Goal: Task Accomplishment & Management: Use online tool/utility

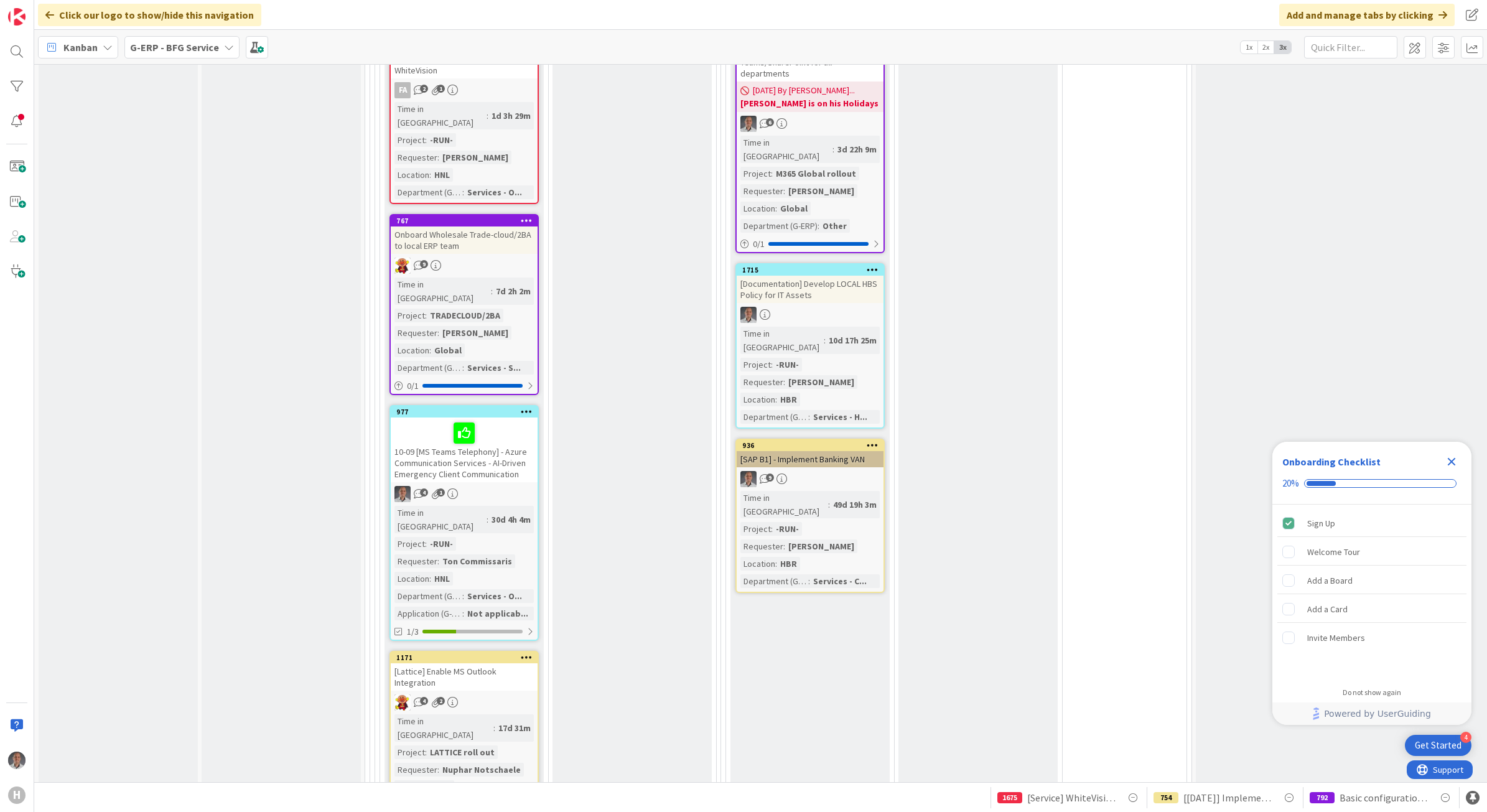
scroll to position [1402, 0]
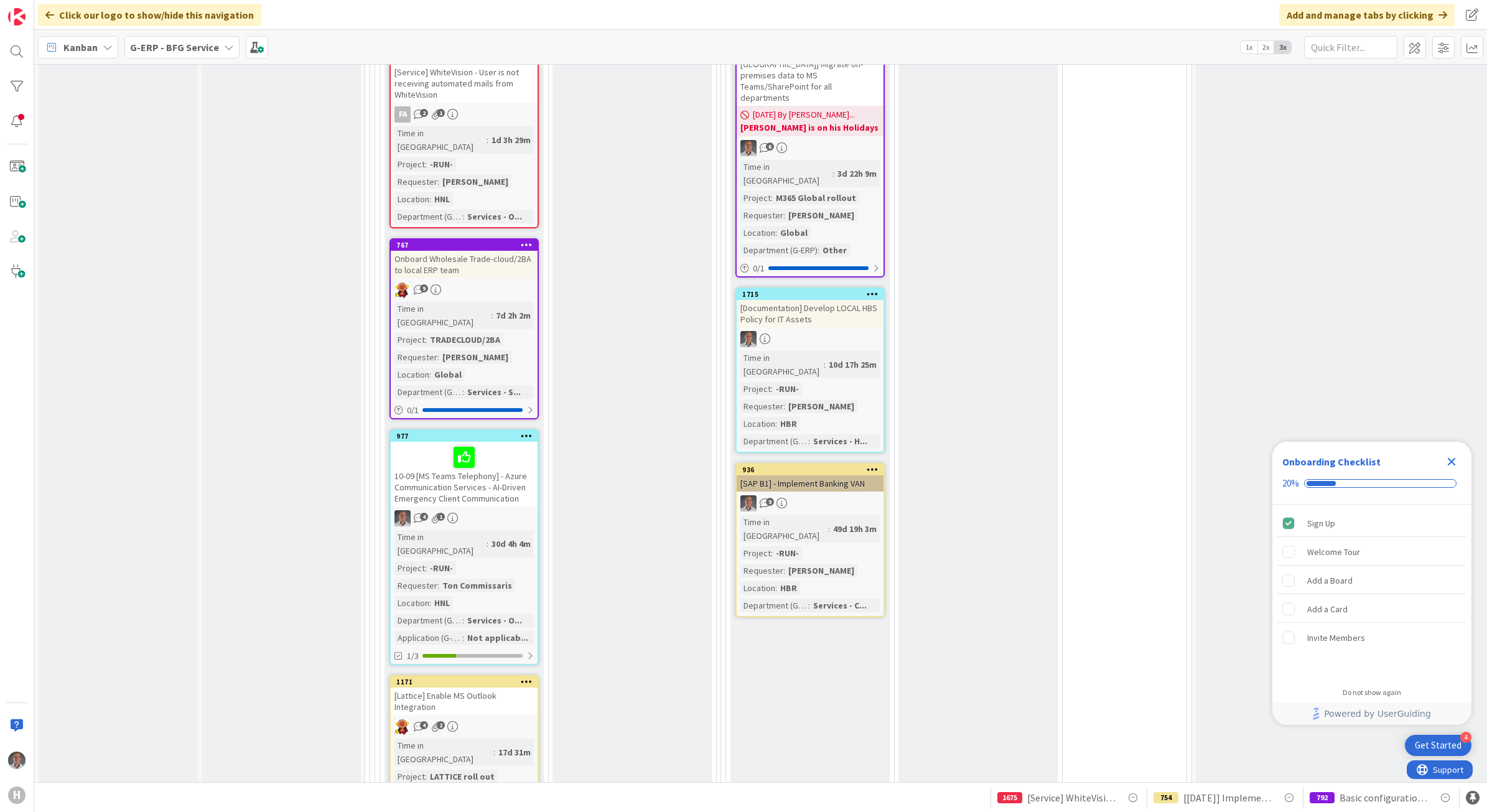
click at [1450, 461] on icon "Close Checklist" at bounding box center [1451, 462] width 8 height 8
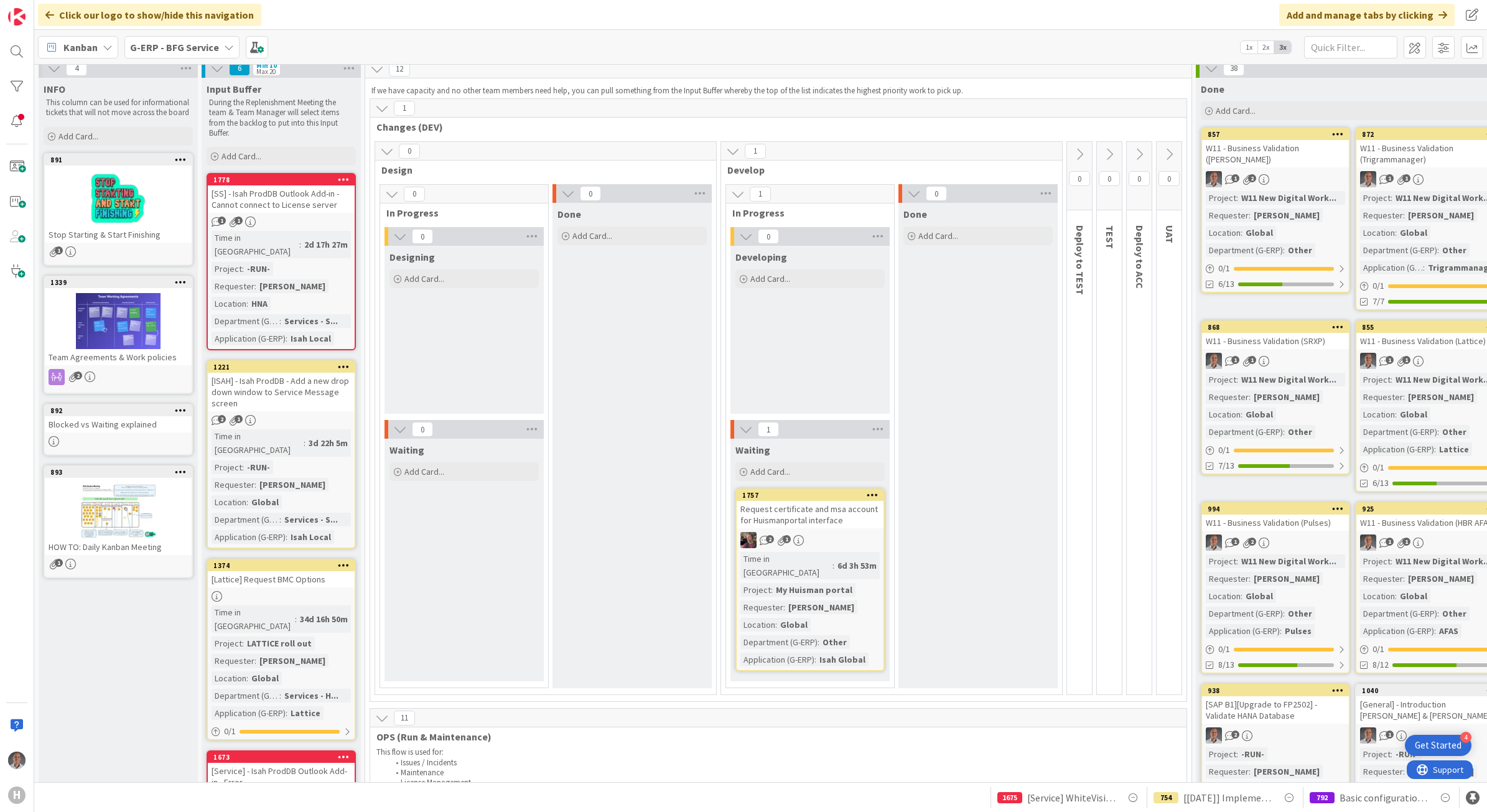
scroll to position [2, 0]
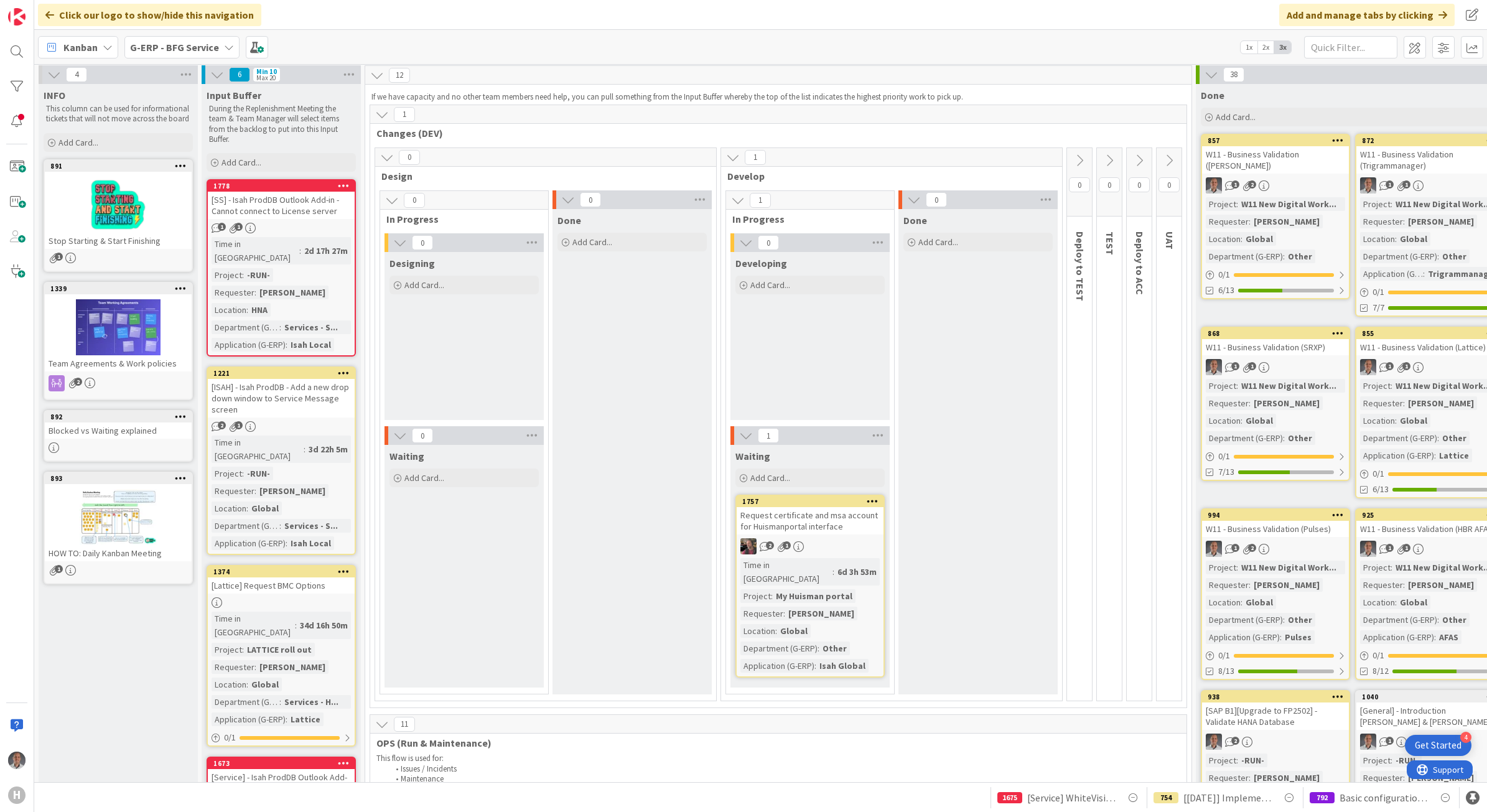
click at [180, 45] on b "G-ERP - BFG Service" at bounding box center [175, 47] width 89 height 12
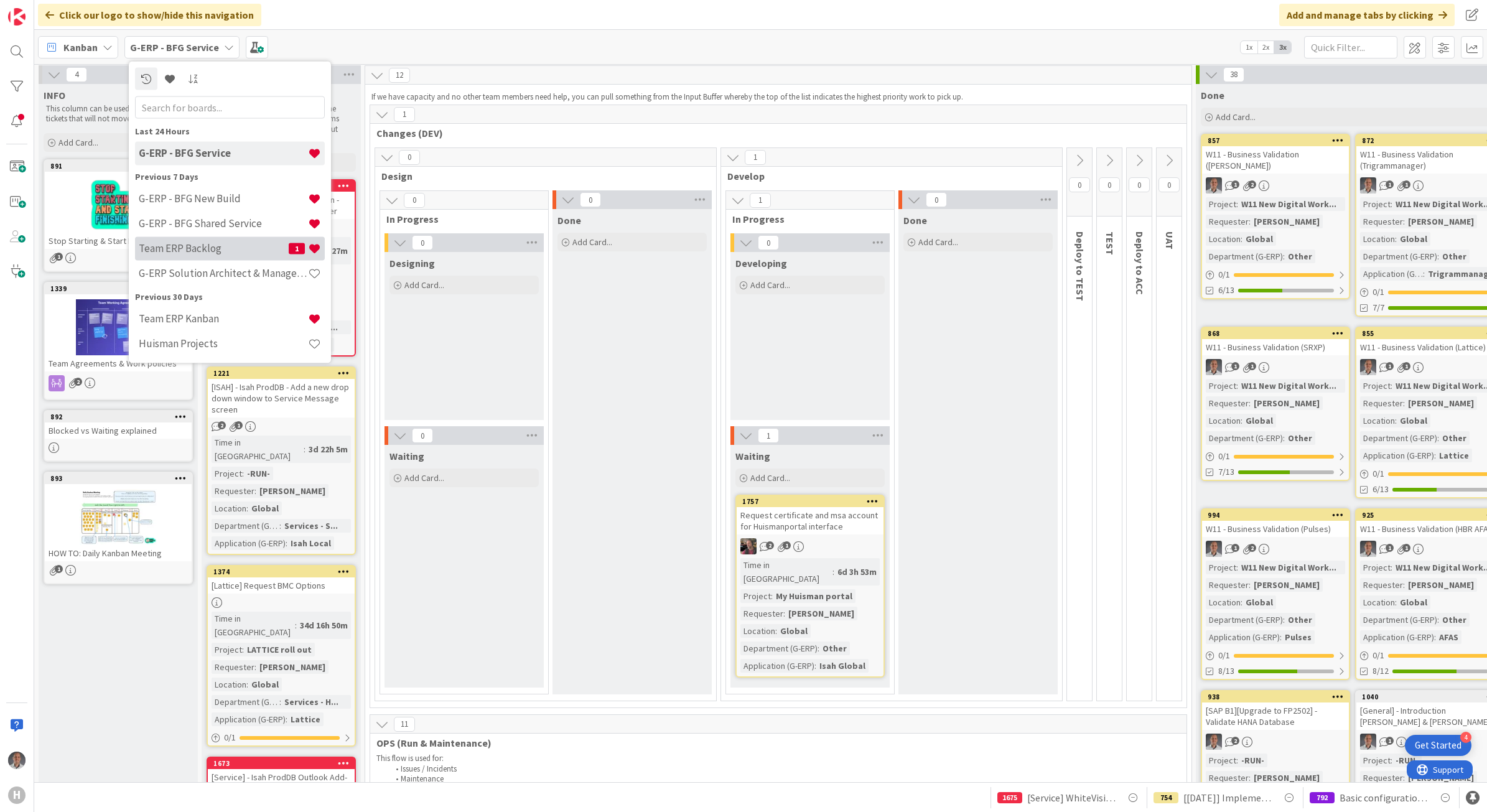
click at [219, 246] on h4 "Team ERP Backlog" at bounding box center [214, 248] width 150 height 12
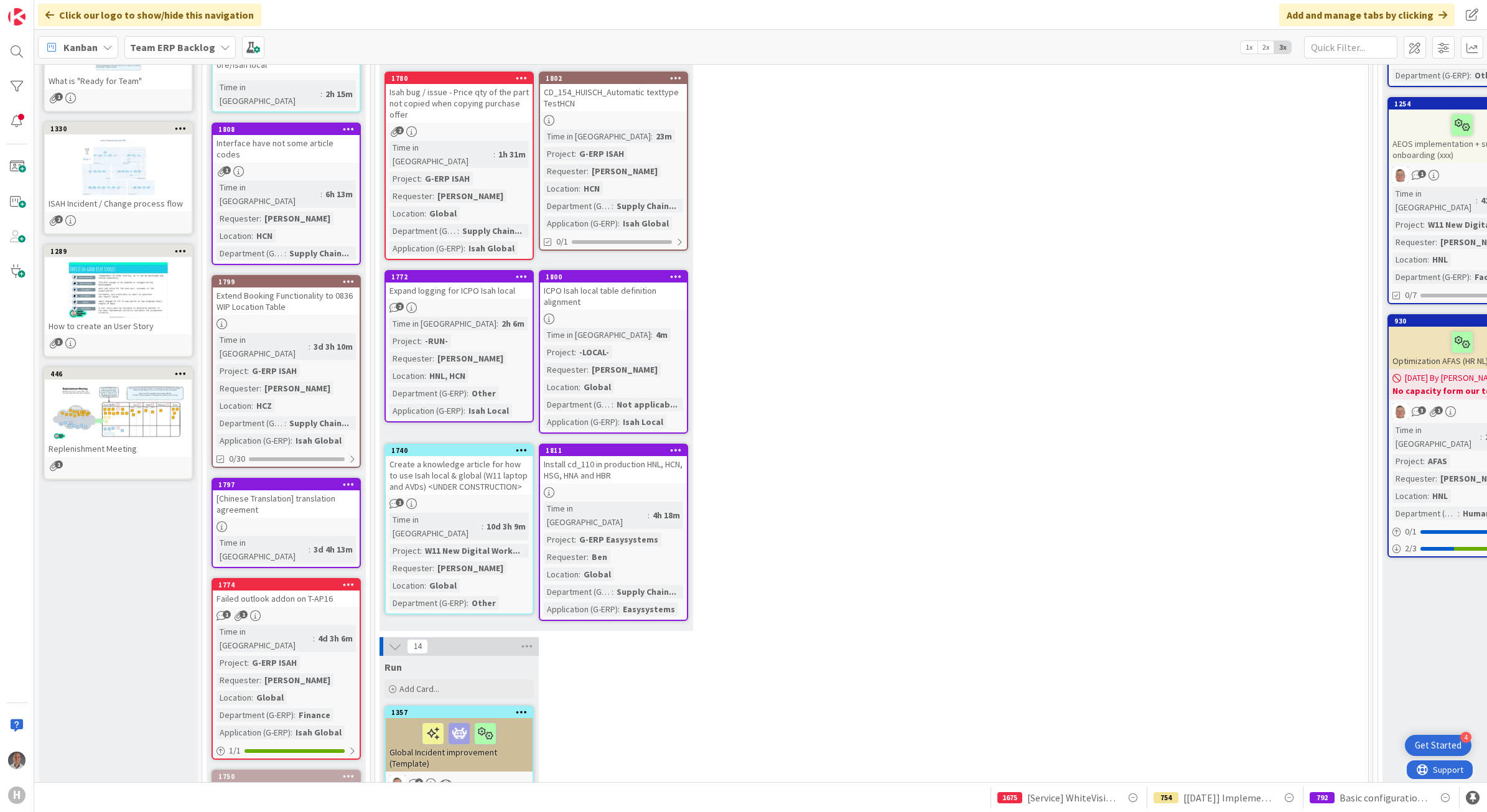
scroll to position [311, 0]
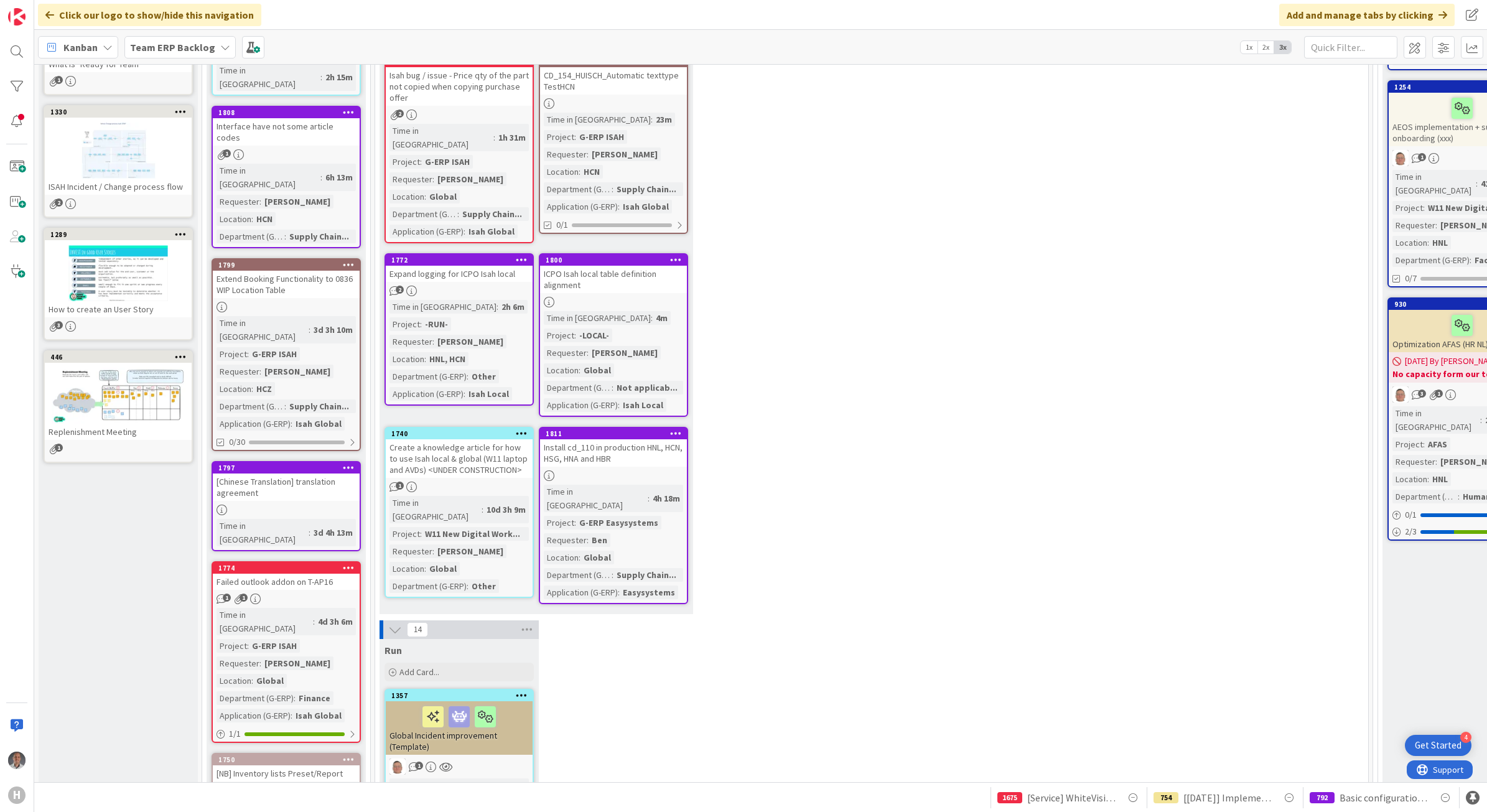
click at [616, 268] on link "1800 ICPO Isah local table definition alignment Time in Column : 4m Project : -…" at bounding box center [613, 335] width 149 height 163
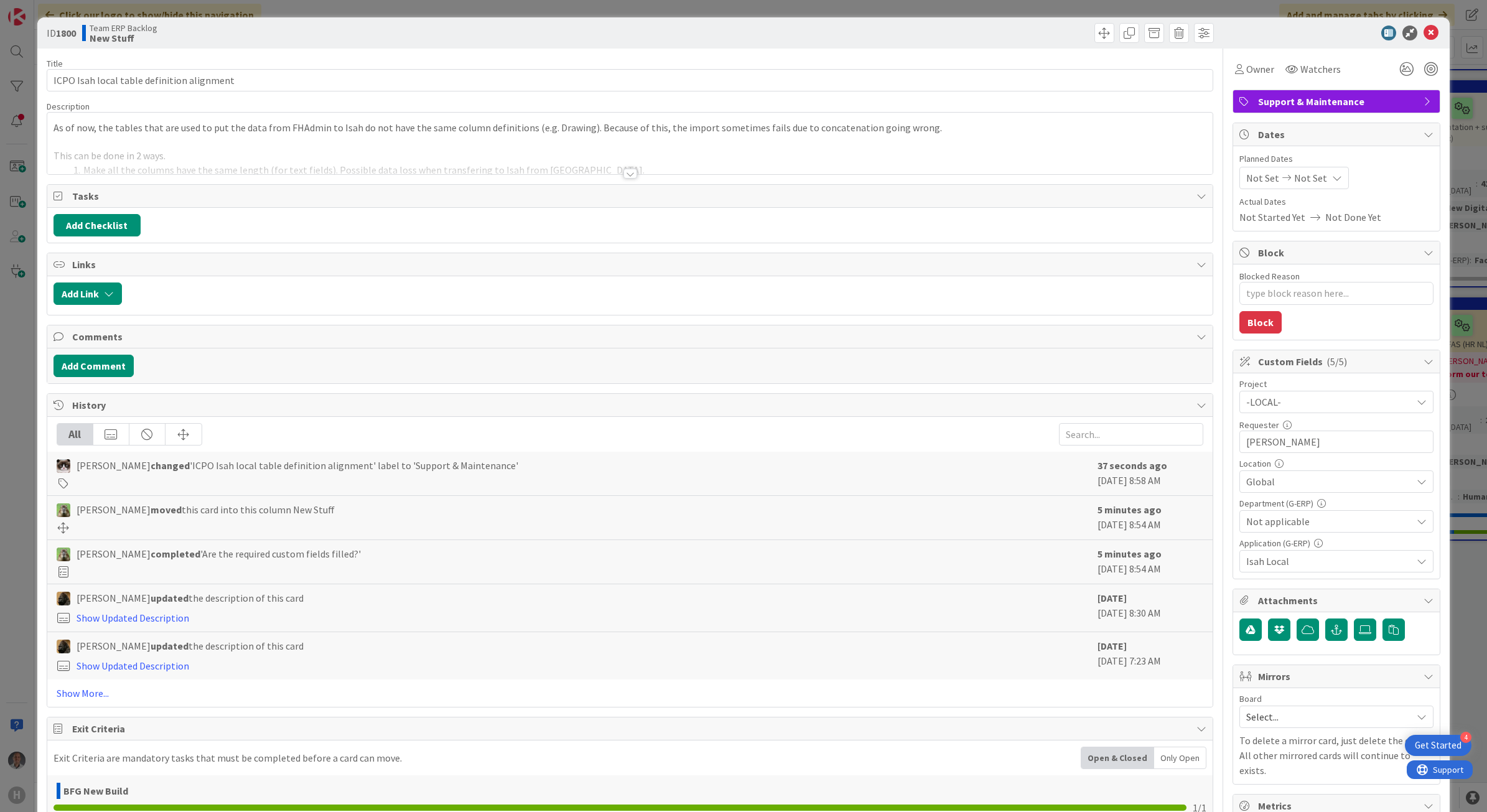
click at [623, 175] on div at bounding box center [630, 174] width 14 height 10
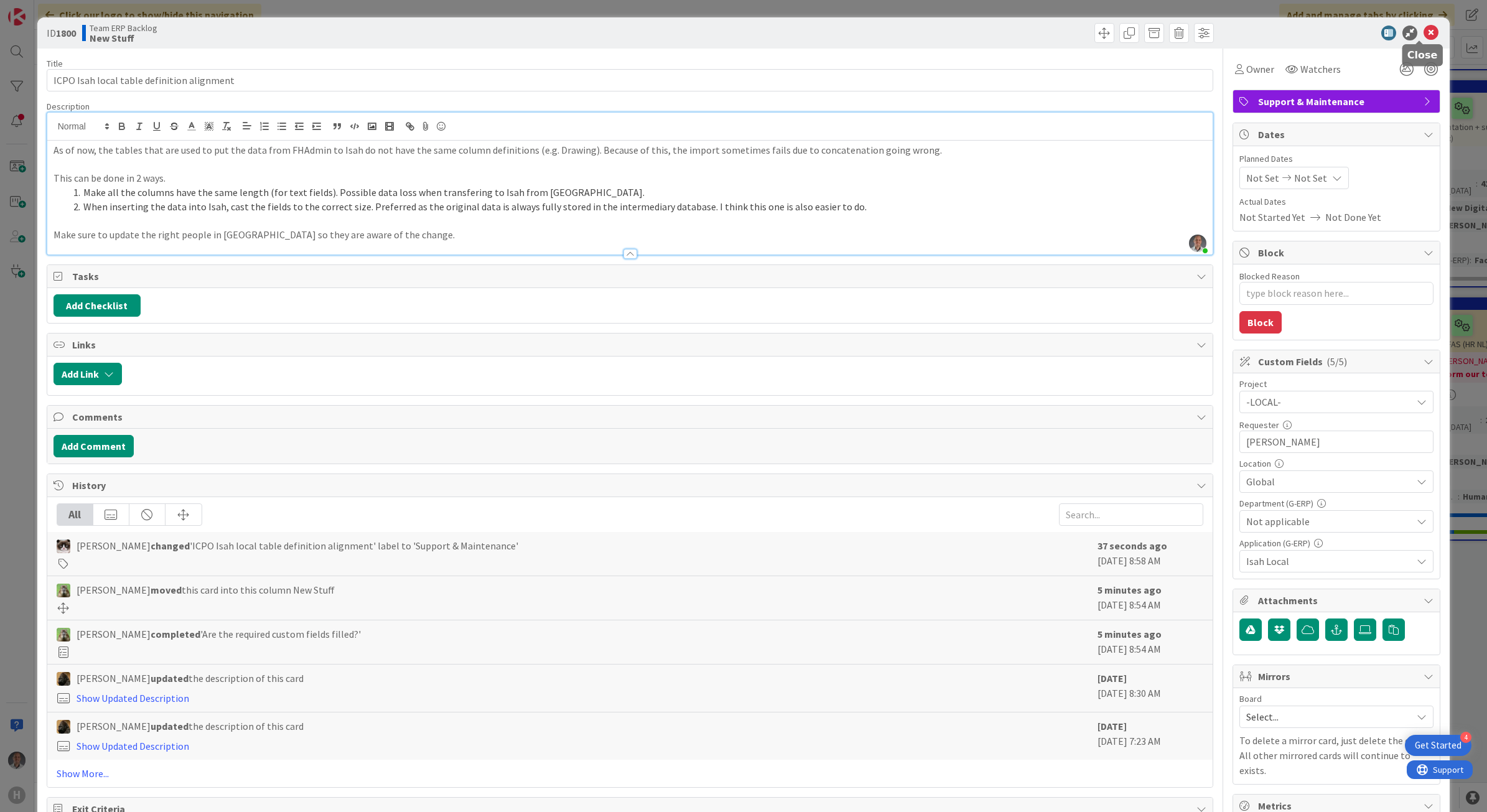
click at [1424, 38] on icon at bounding box center [1432, 33] width 15 height 15
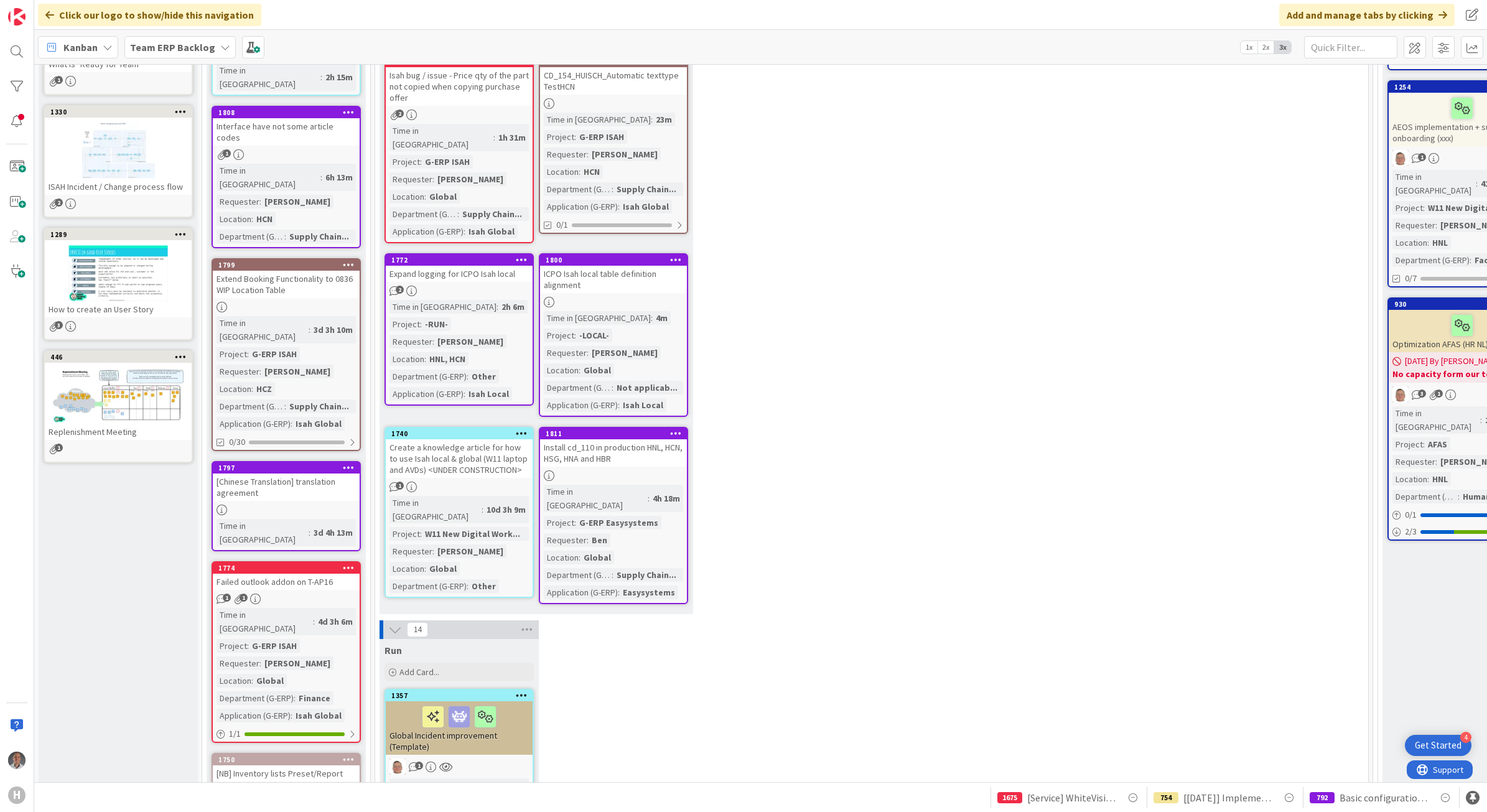
click at [665, 266] on div "ICPO Isah local table definition alignment" at bounding box center [613, 279] width 146 height 27
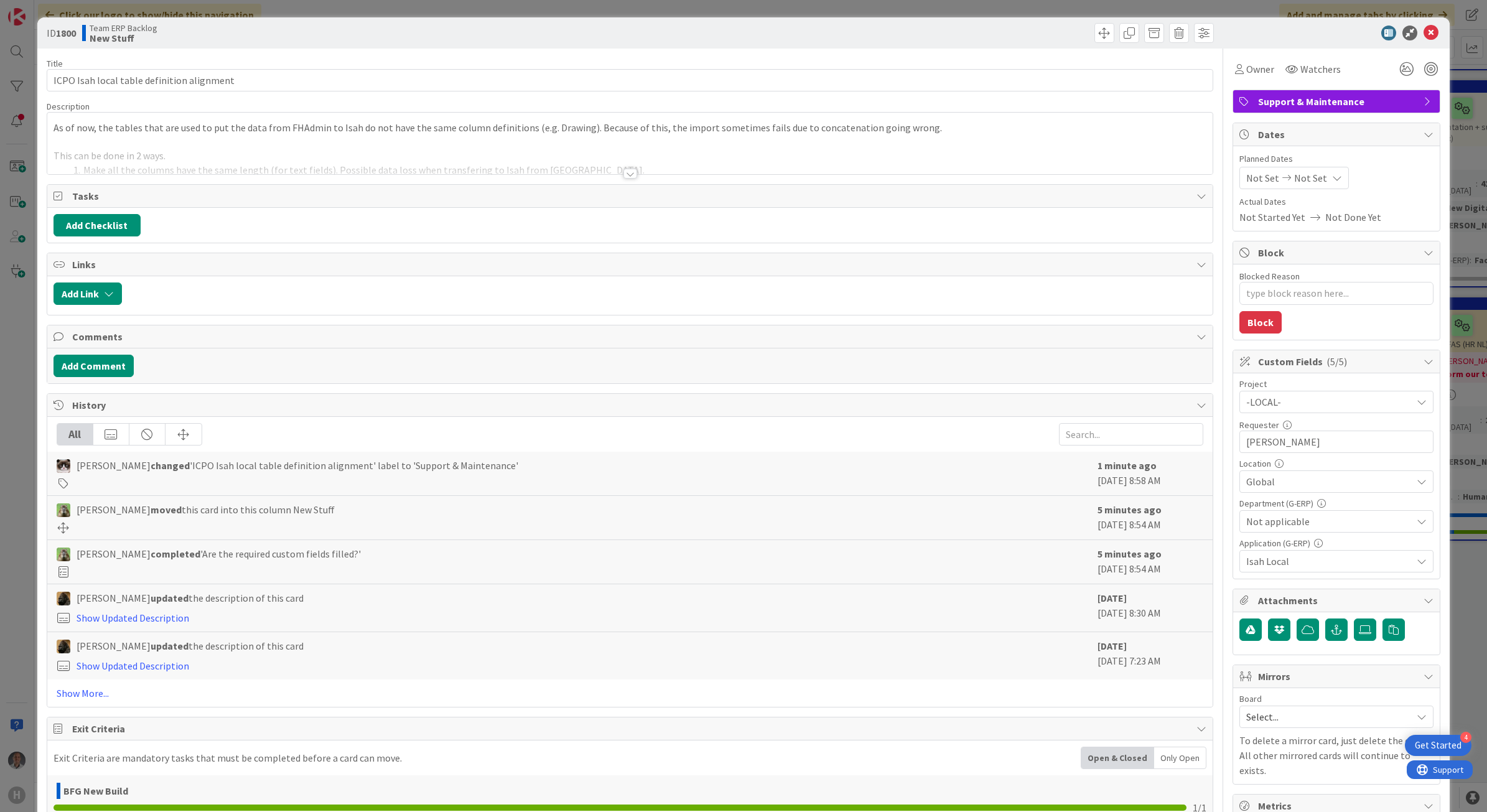
click at [625, 170] on div at bounding box center [630, 174] width 14 height 10
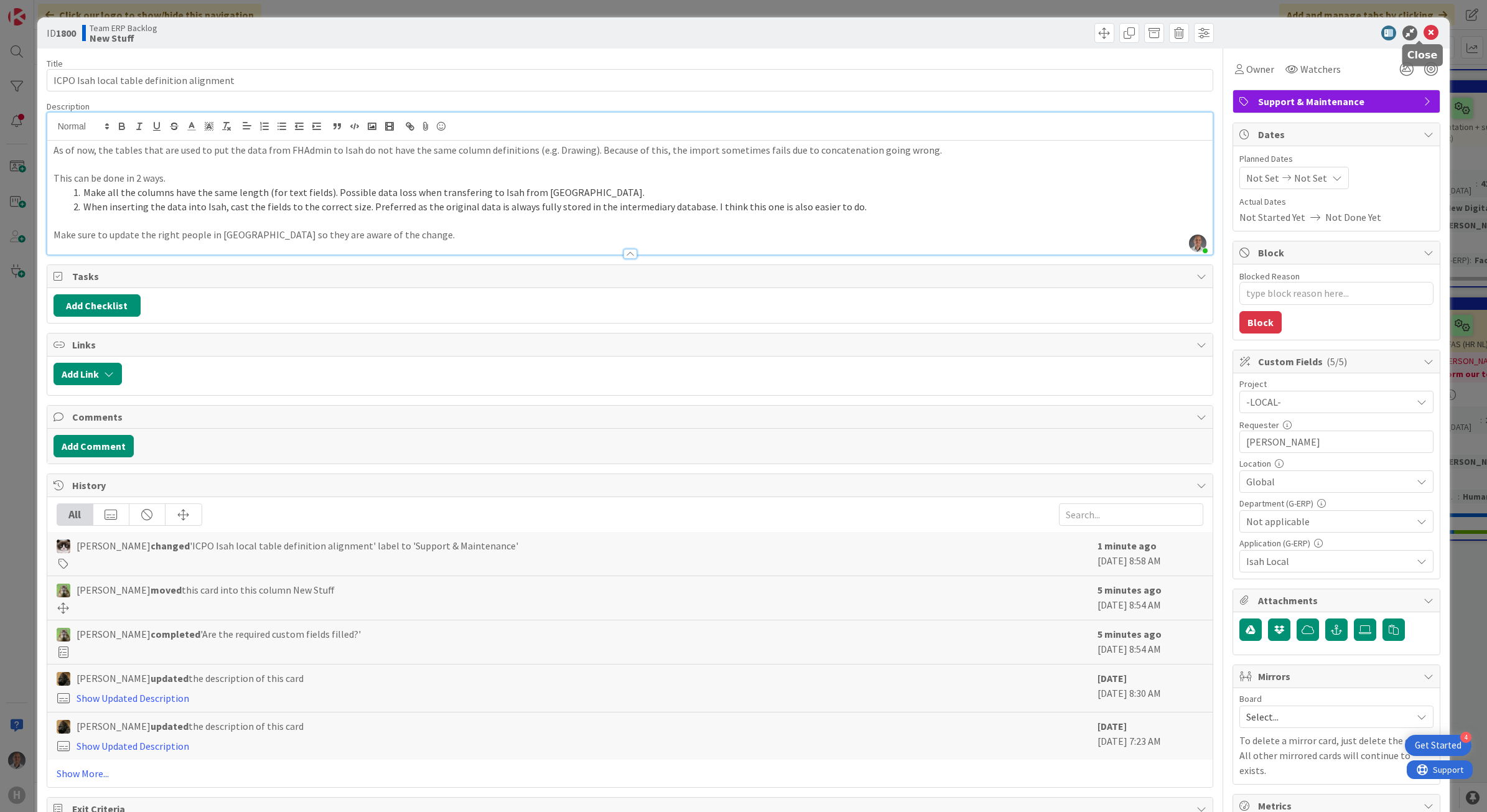
click at [1424, 32] on icon at bounding box center [1432, 33] width 15 height 15
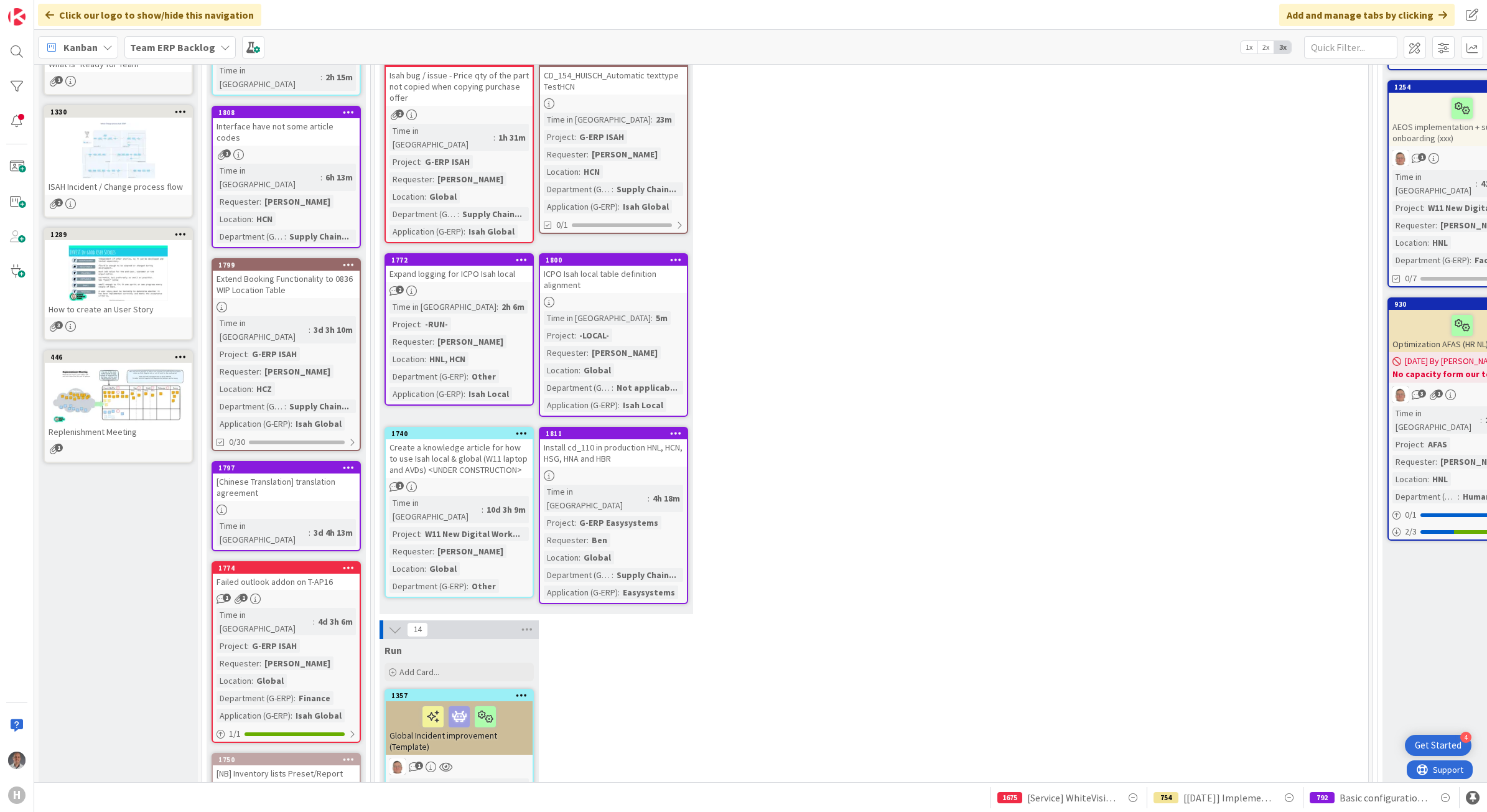
click at [506, 266] on div "Expand logging for ICPO Isah local" at bounding box center [459, 273] width 146 height 16
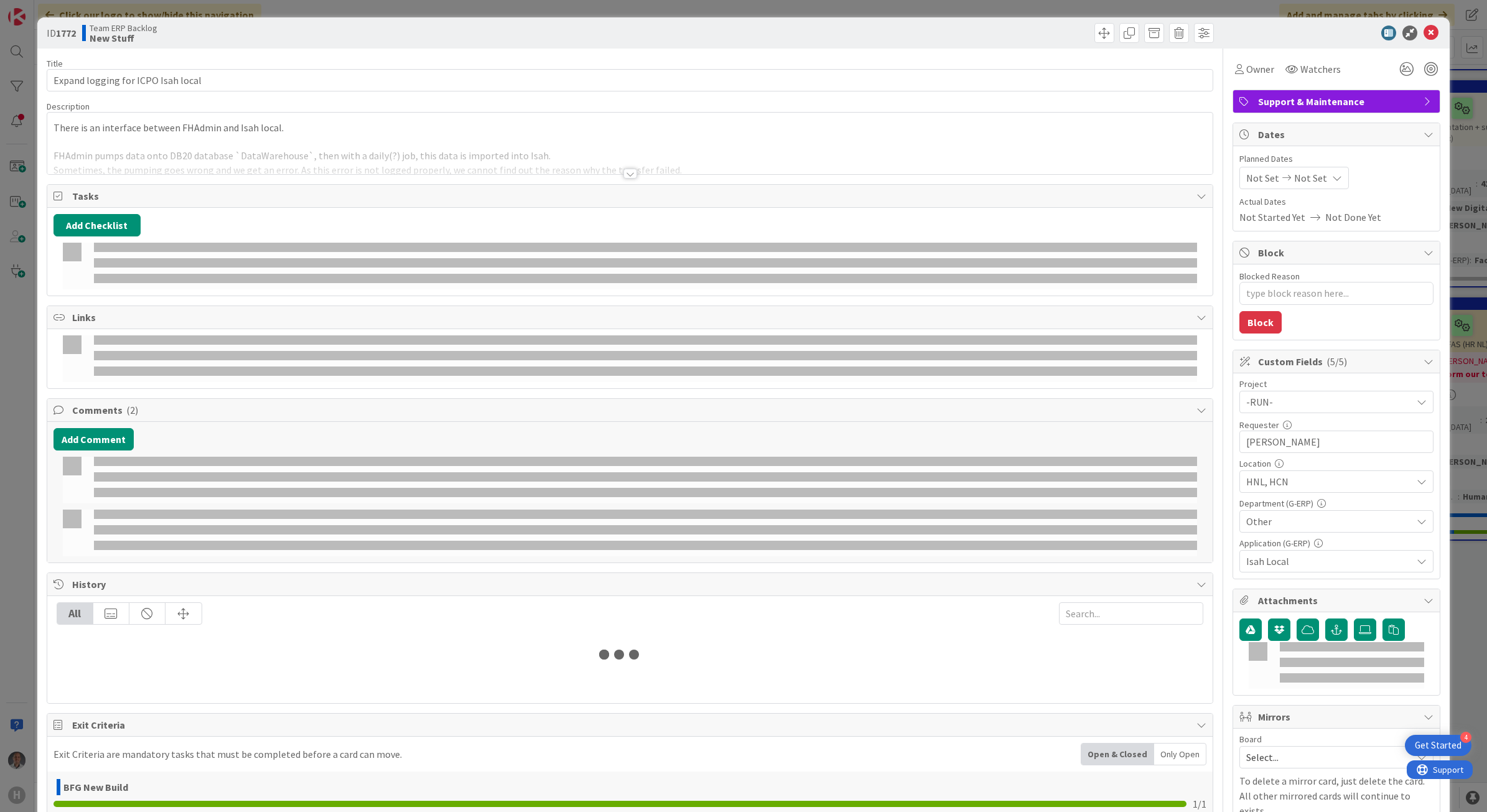
type textarea "x"
select select "sql"
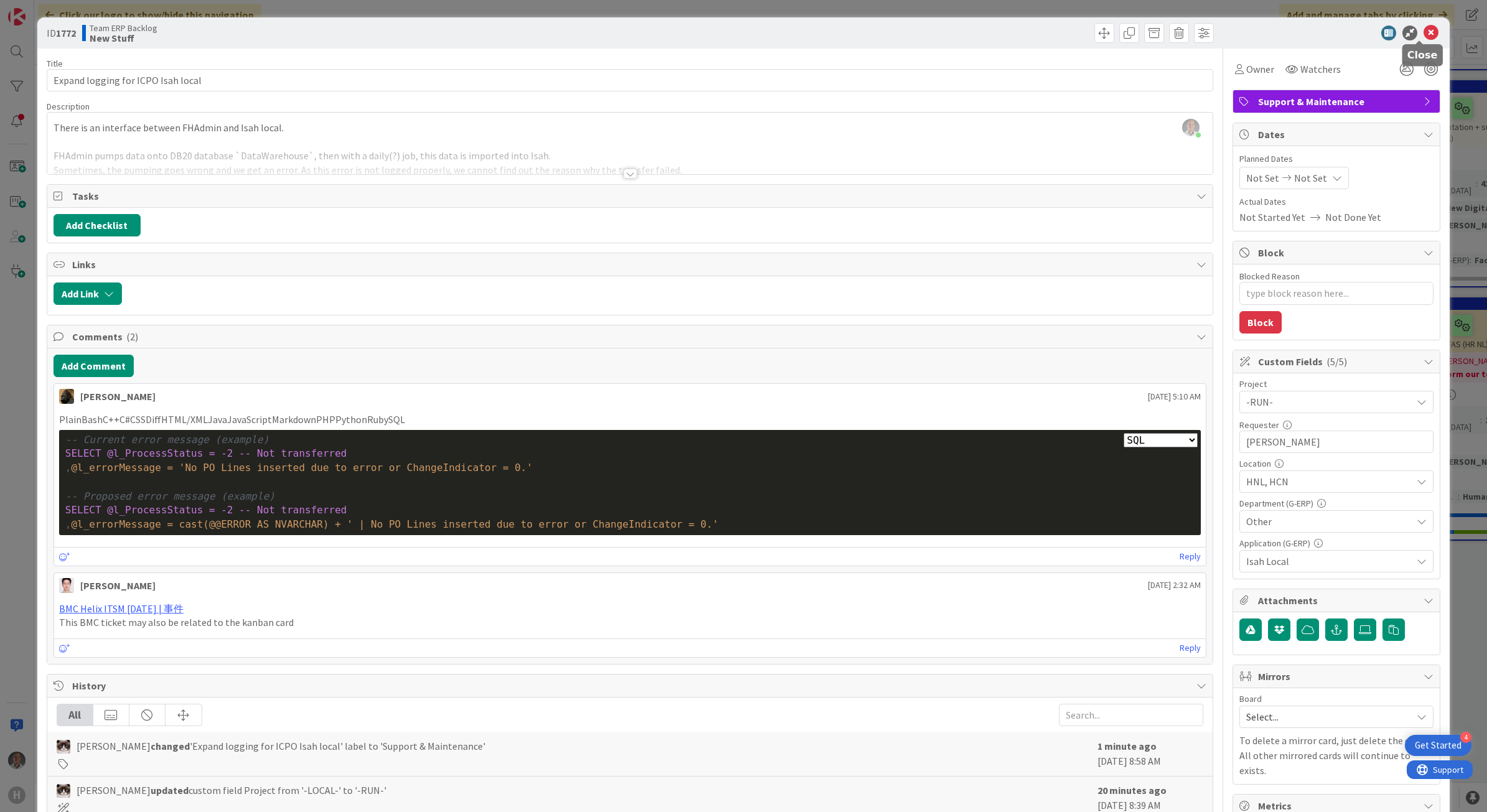
drag, startPoint x: 1426, startPoint y: 32, endPoint x: 1326, endPoint y: 2, distance: 104.4
click at [1426, 32] on icon at bounding box center [1432, 33] width 15 height 15
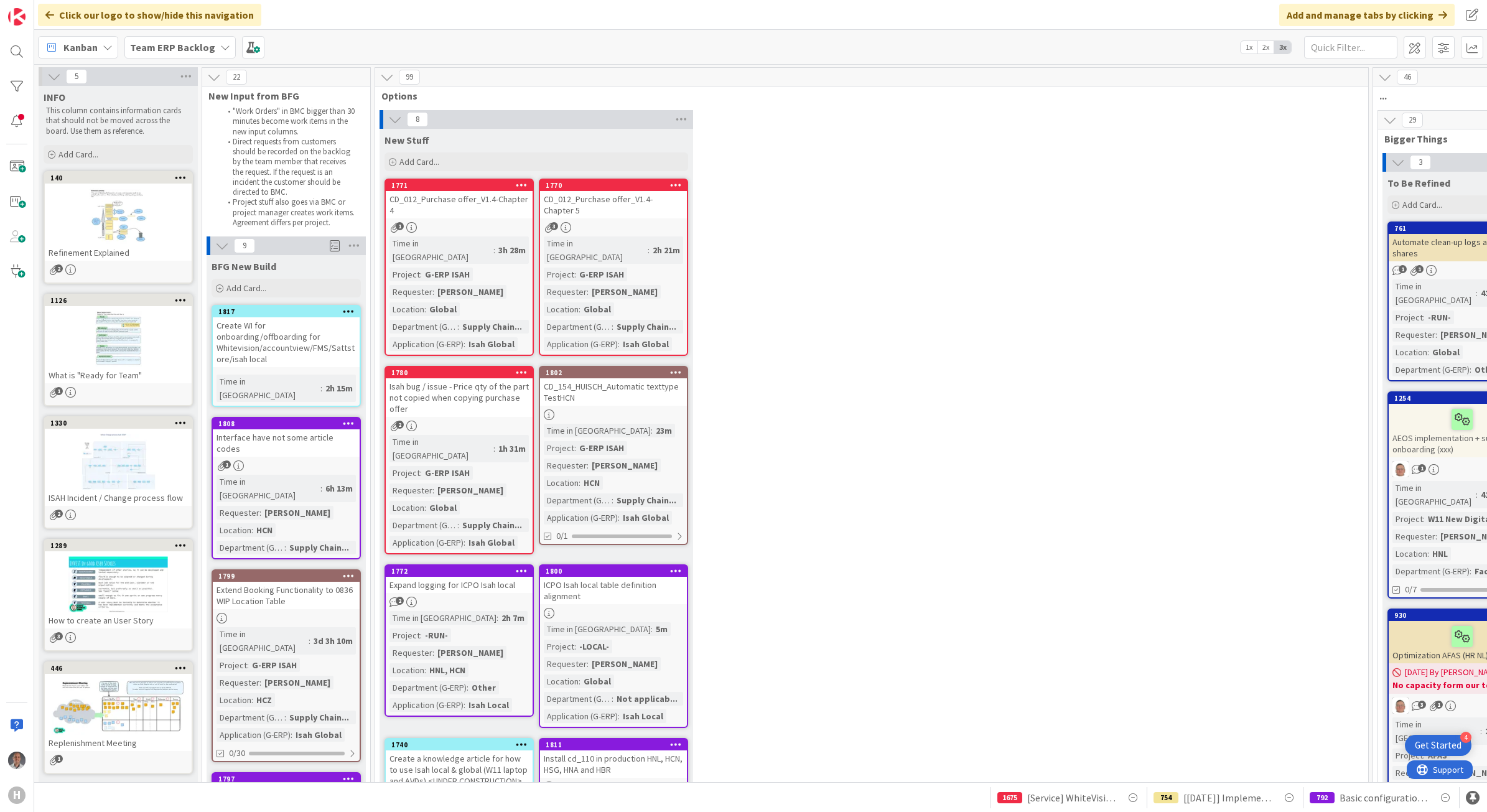
click at [176, 54] on div "Team ERP Backlog" at bounding box center [180, 47] width 112 height 23
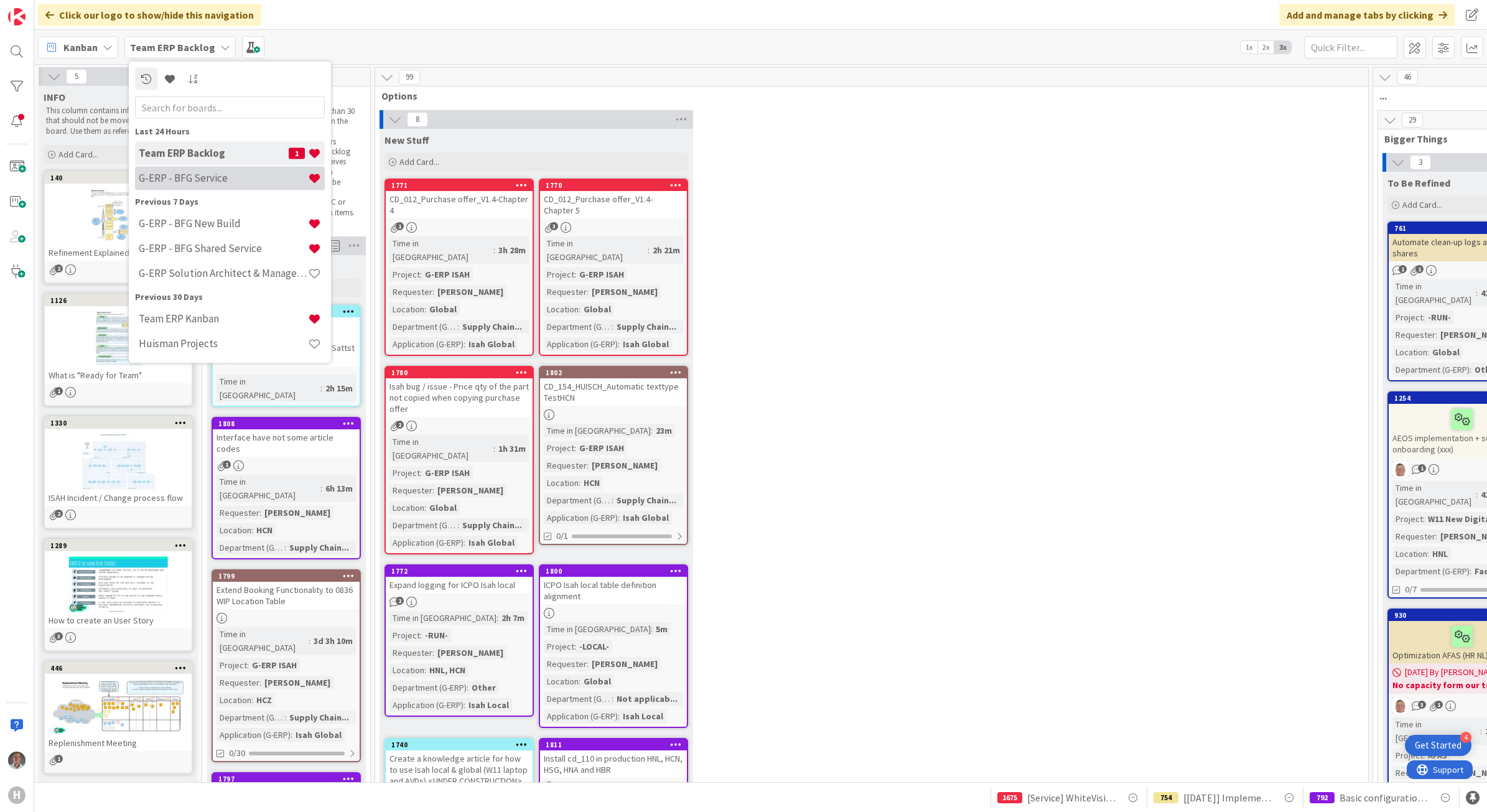
click at [207, 178] on h4 "G-ERP - BFG Service" at bounding box center [223, 177] width 169 height 12
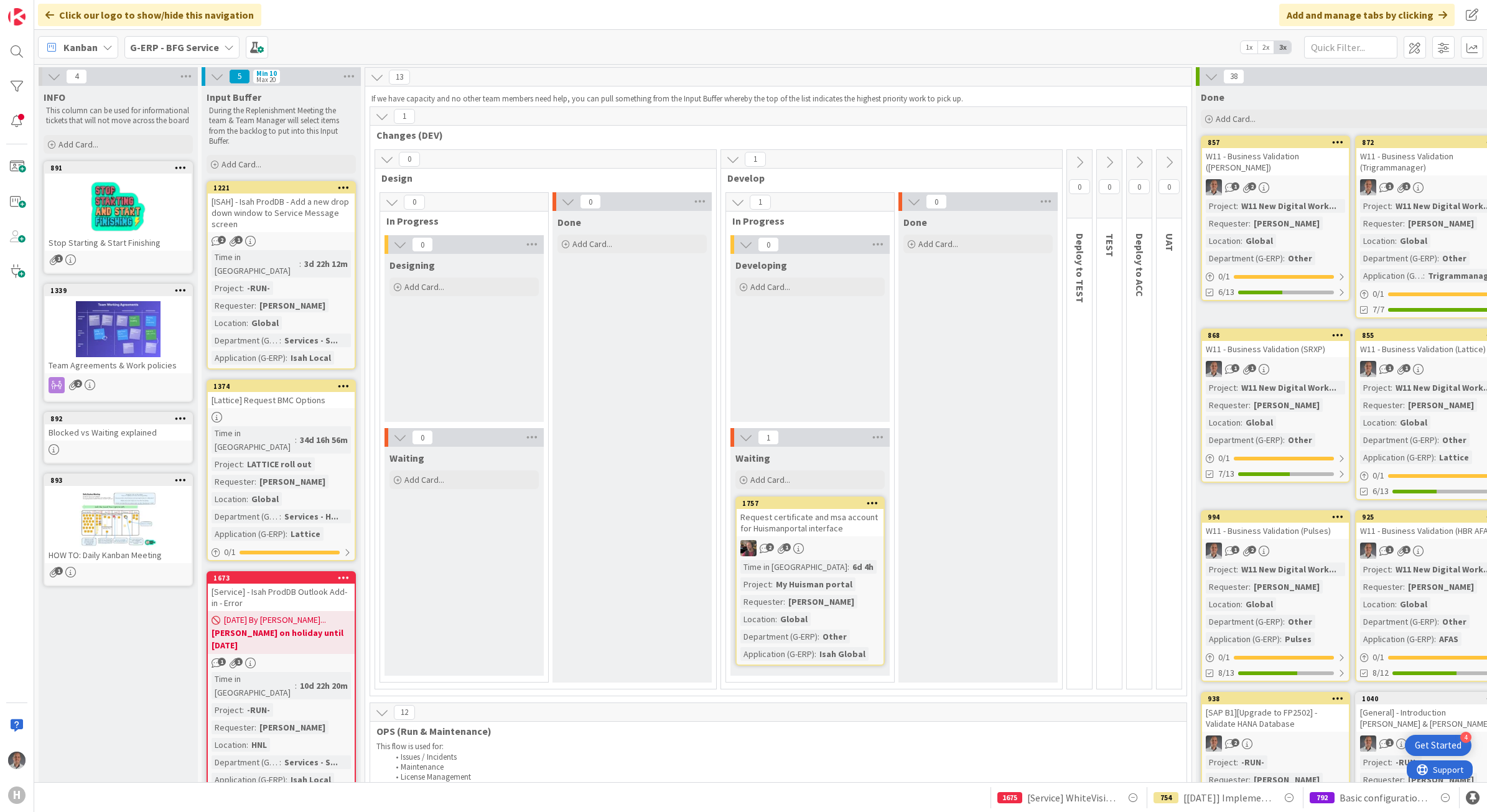
drag, startPoint x: 200, startPoint y: 43, endPoint x: 202, endPoint y: 52, distance: 9.2
click at [200, 43] on b "G-ERP - BFG Service" at bounding box center [175, 47] width 89 height 12
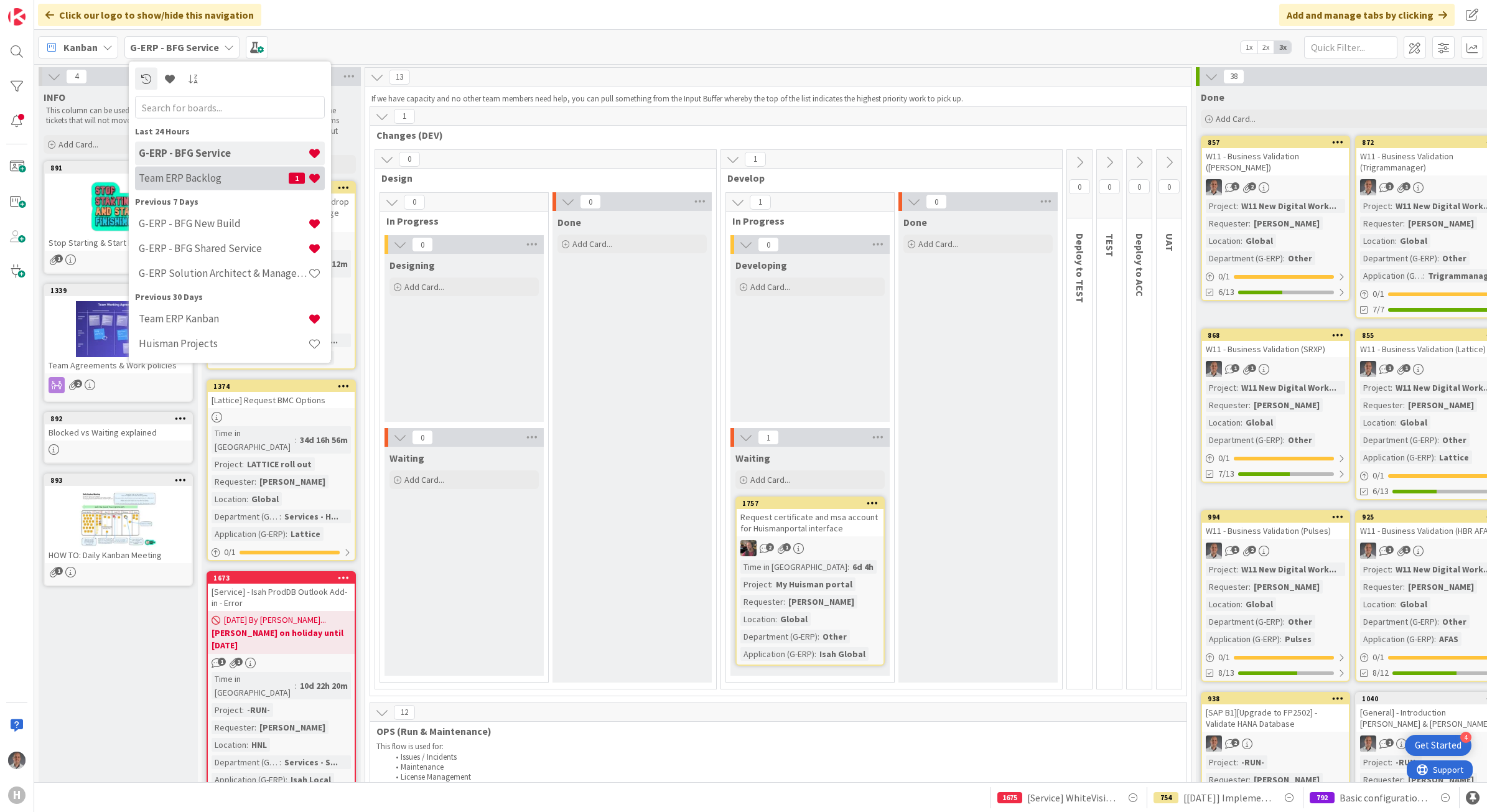
click at [204, 184] on h4 "Team ERP Backlog" at bounding box center [214, 177] width 150 height 12
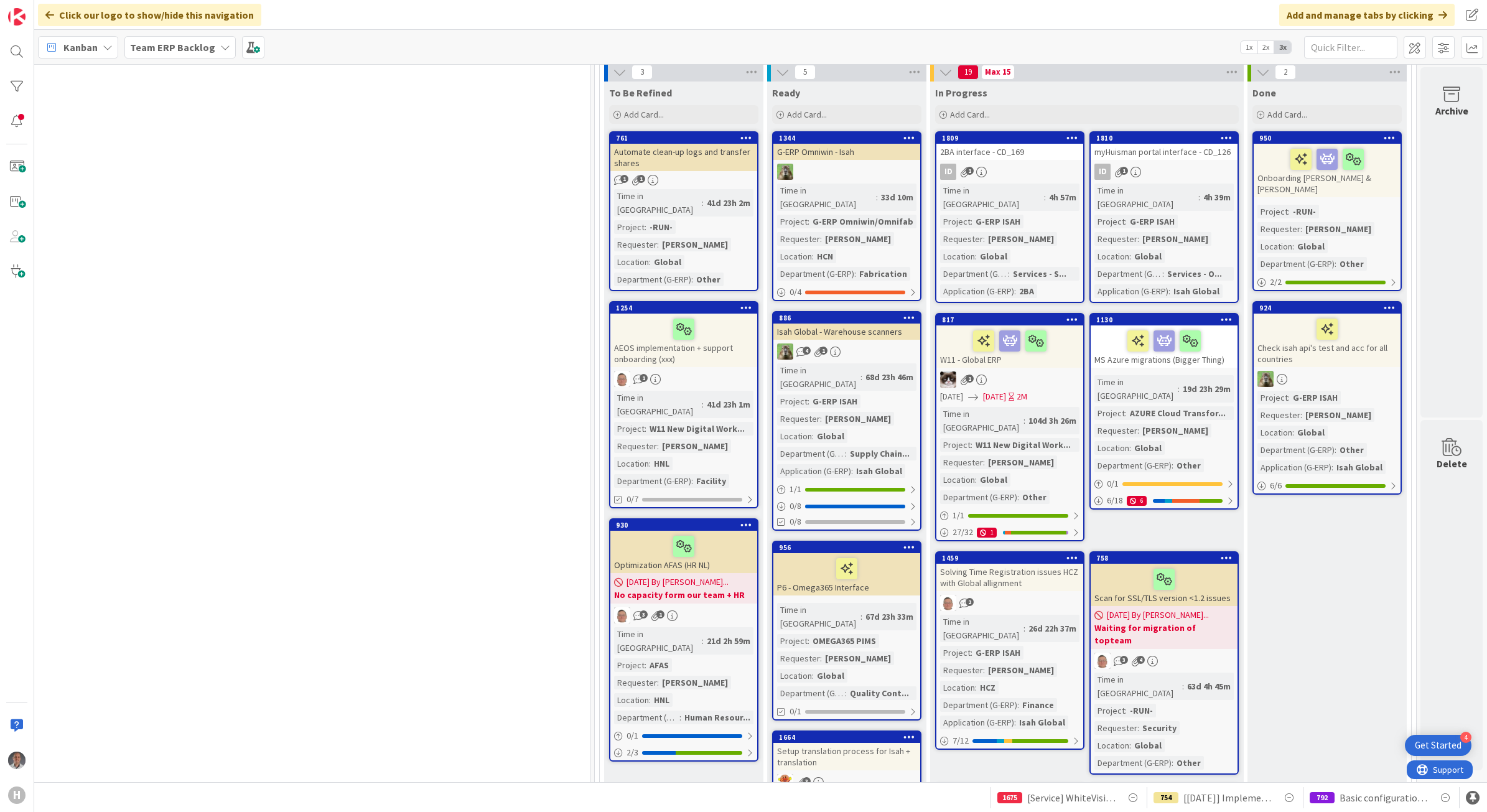
scroll to position [0, 790]
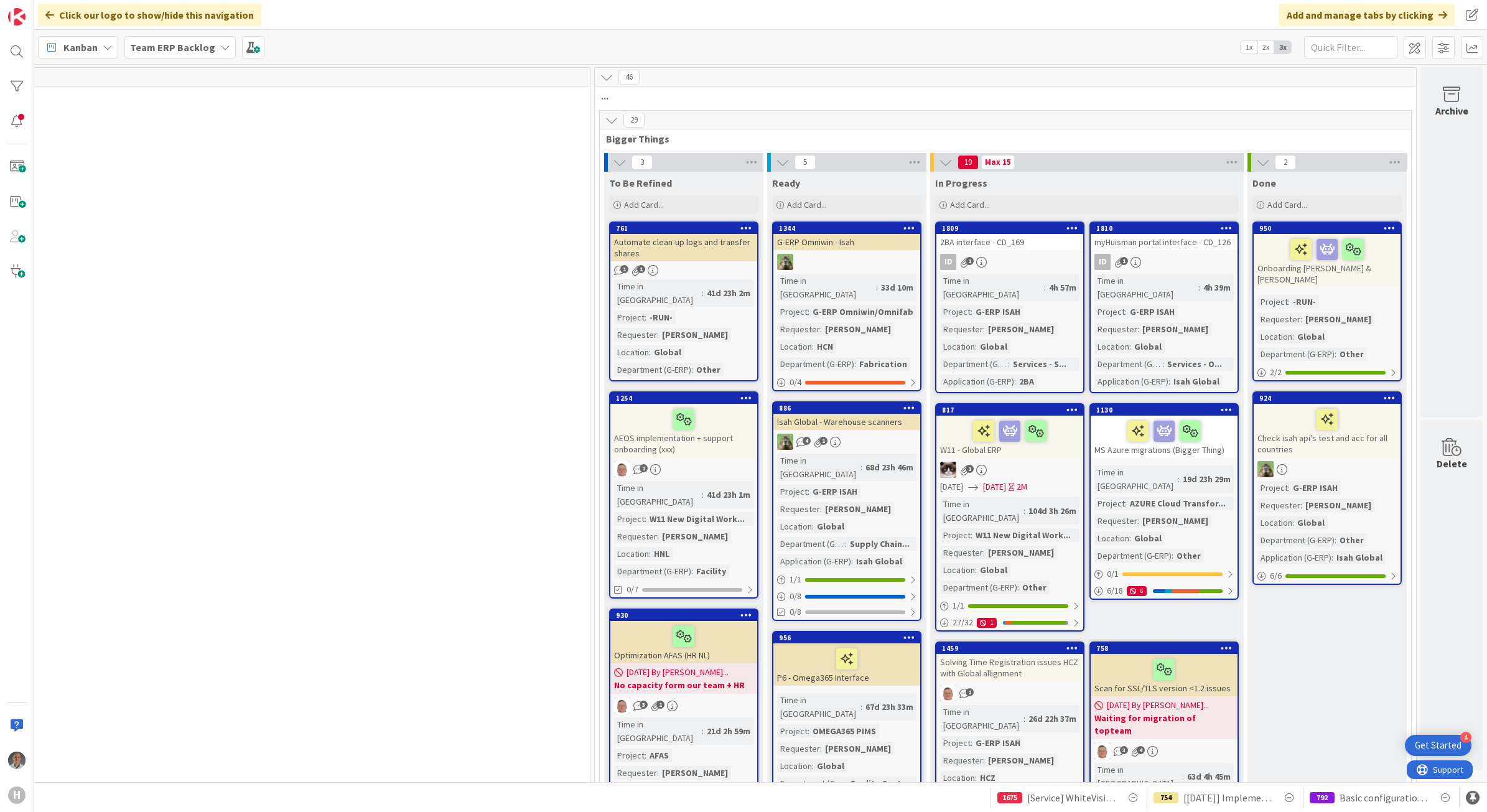
click at [189, 51] on b "Team ERP Backlog" at bounding box center [173, 47] width 85 height 12
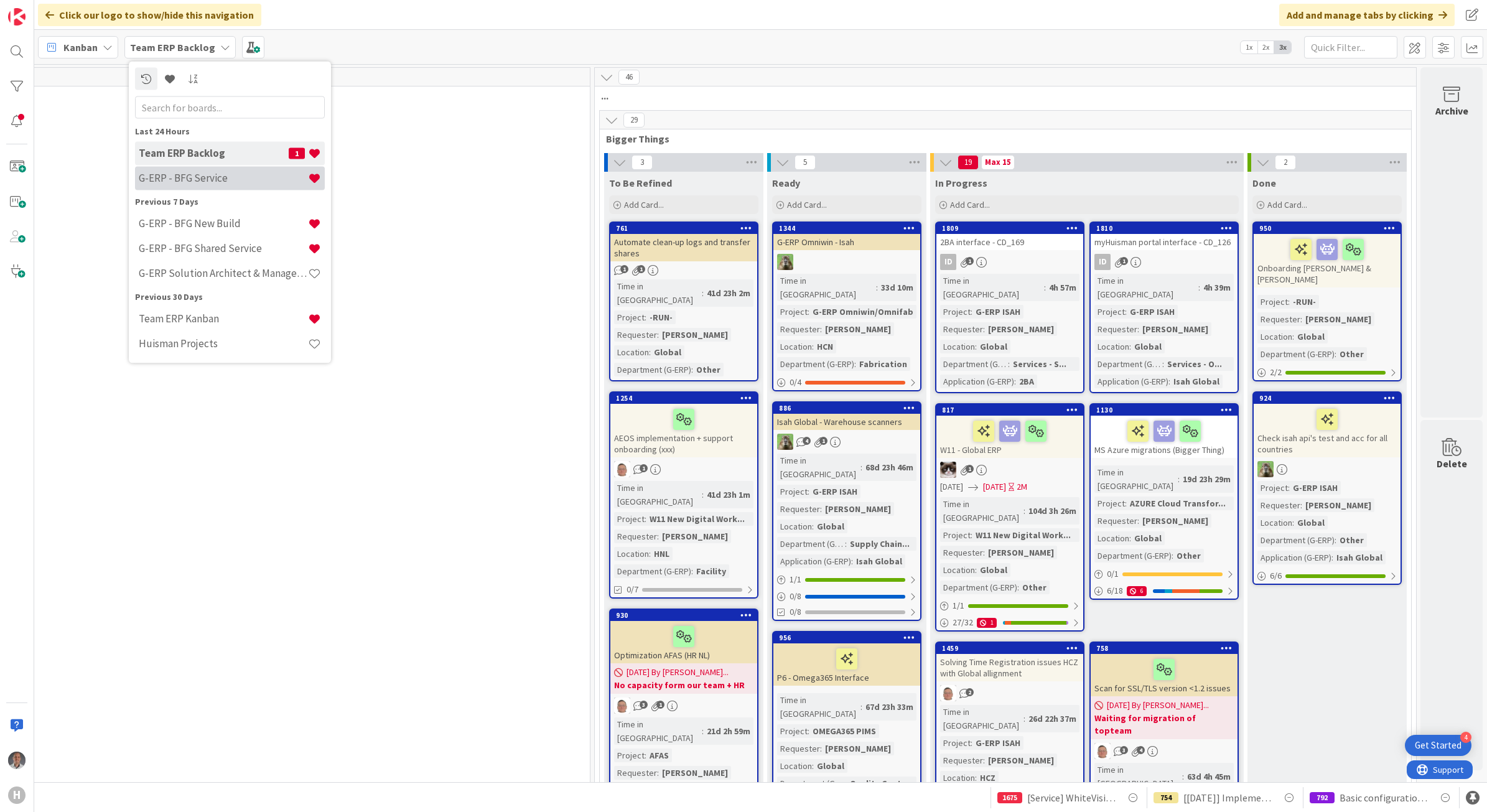
click at [196, 169] on div "G-ERP - BFG Service" at bounding box center [230, 177] width 190 height 23
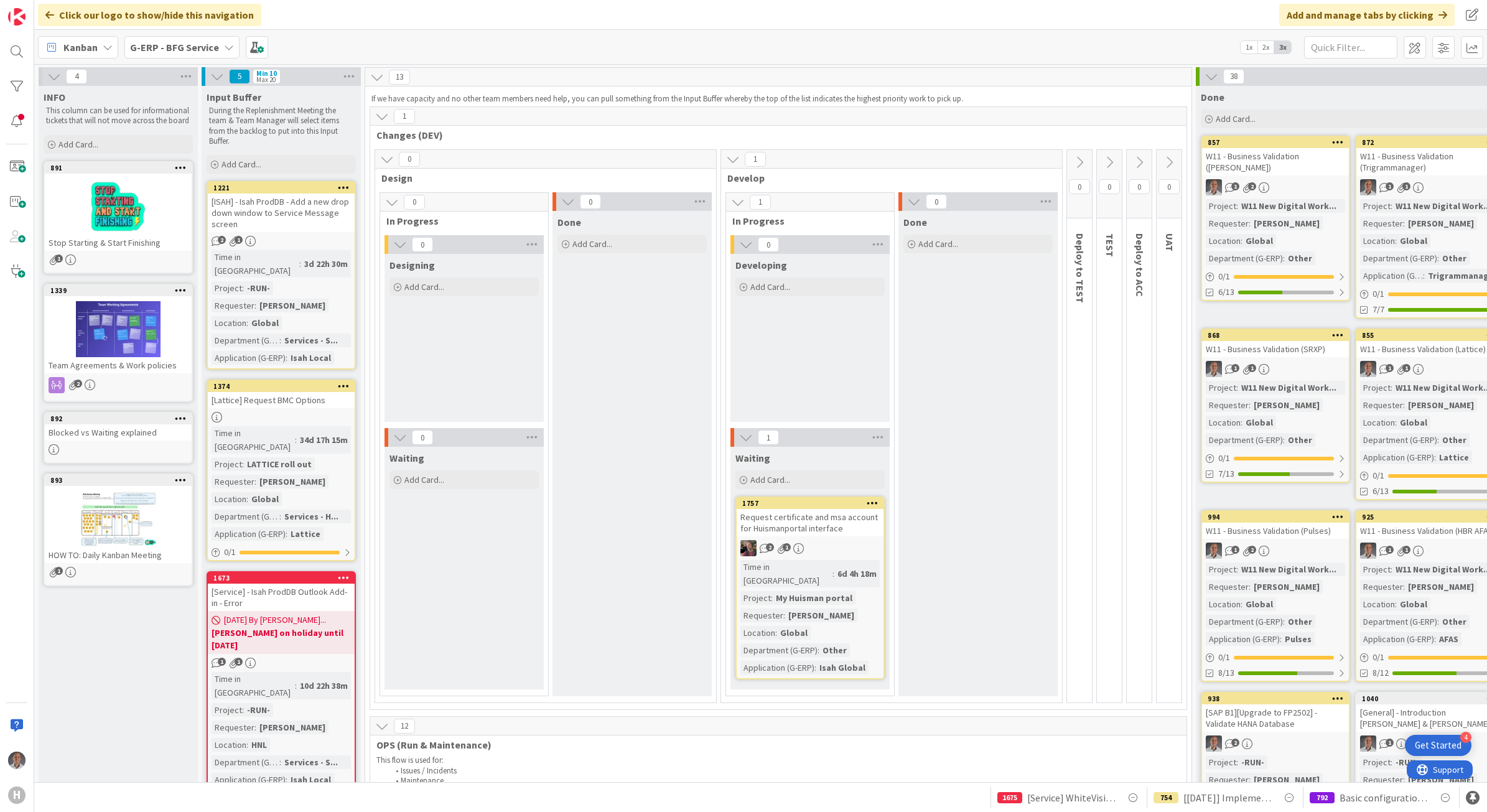
click at [293, 584] on div "[Service] - Isah ProdDB Outlook Add-in - Error" at bounding box center [281, 597] width 146 height 27
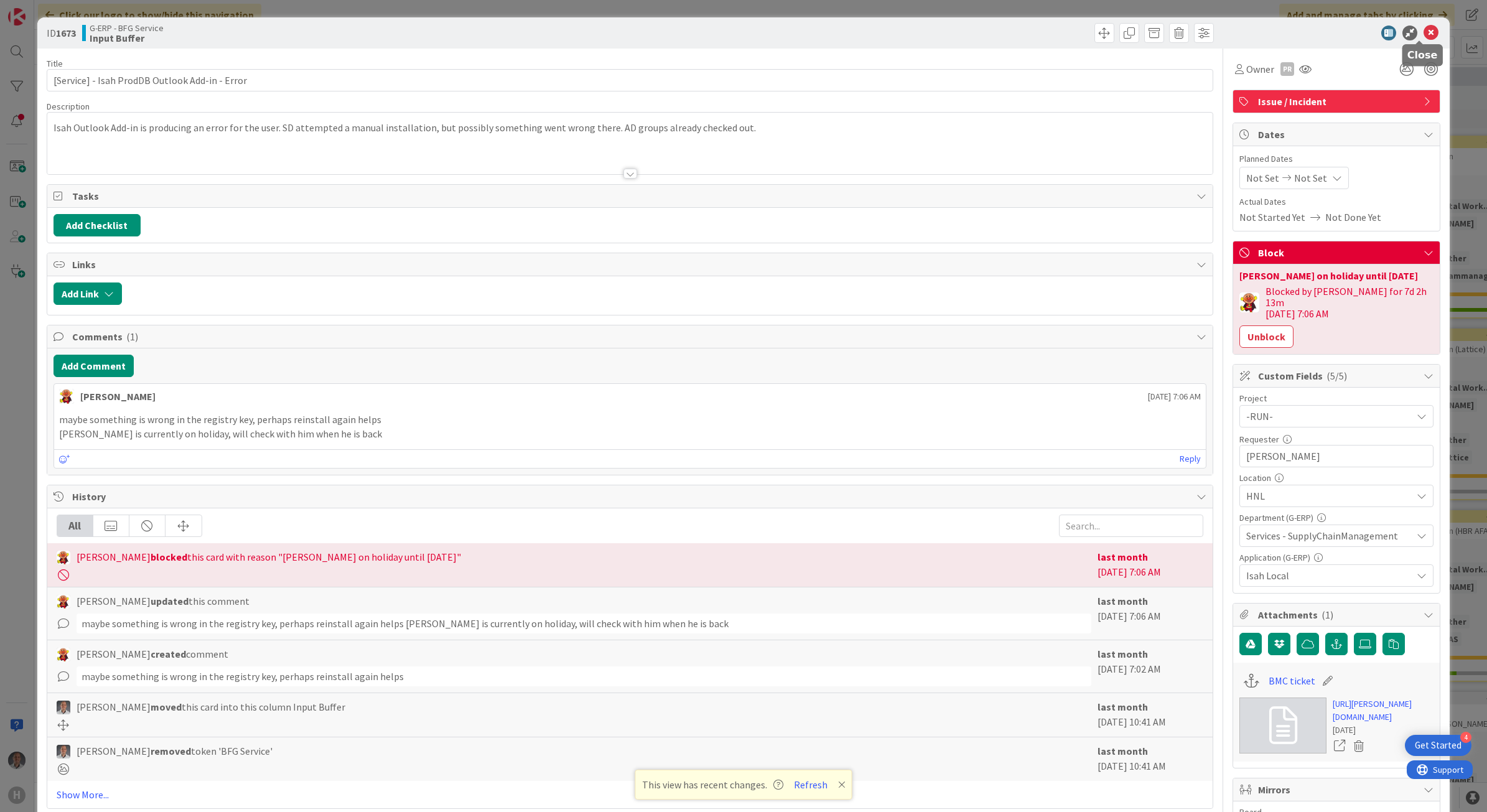
click at [1424, 35] on icon at bounding box center [1432, 33] width 15 height 15
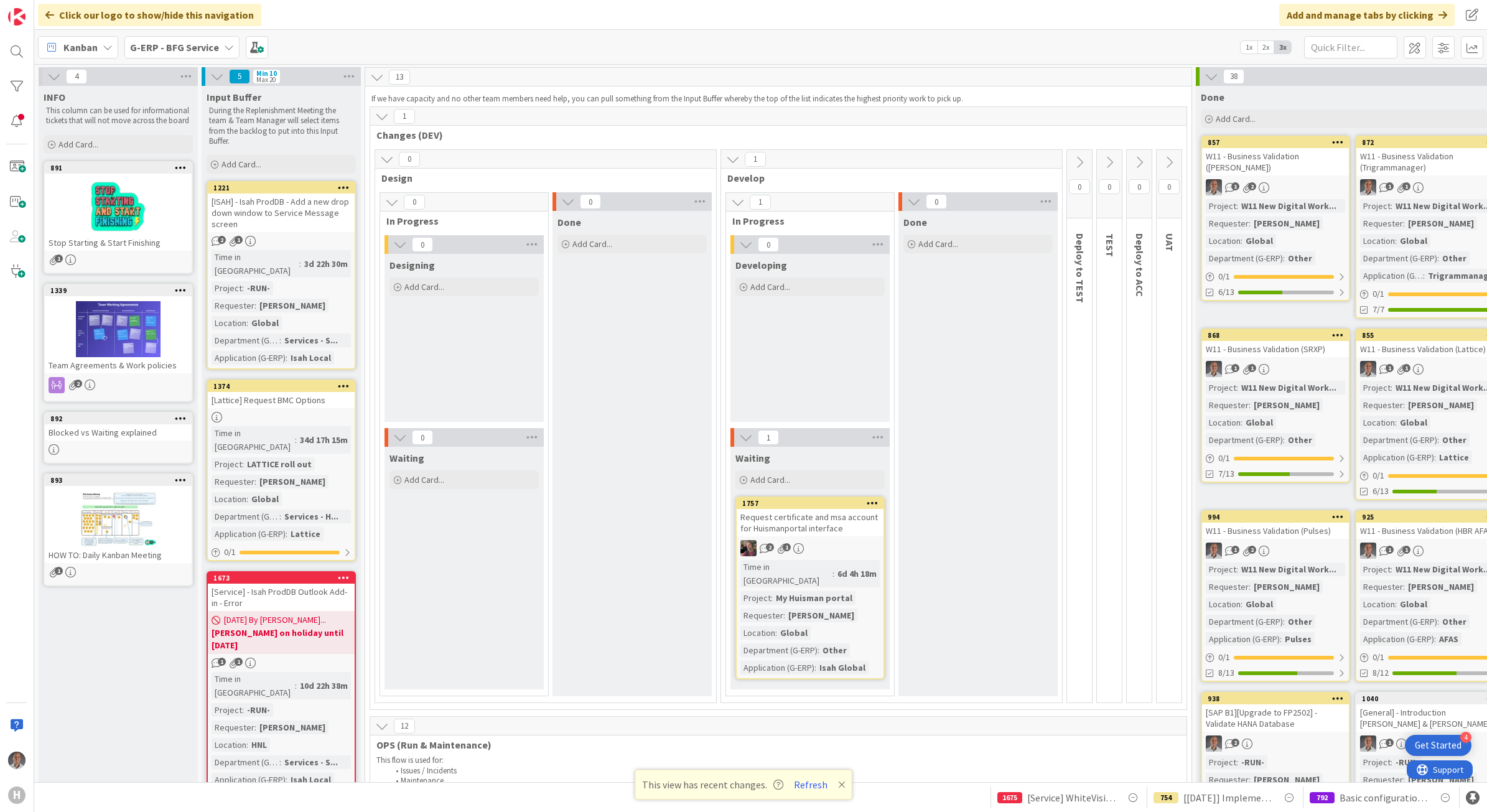
click at [194, 41] on b "G-ERP - BFG Service" at bounding box center [175, 47] width 89 height 12
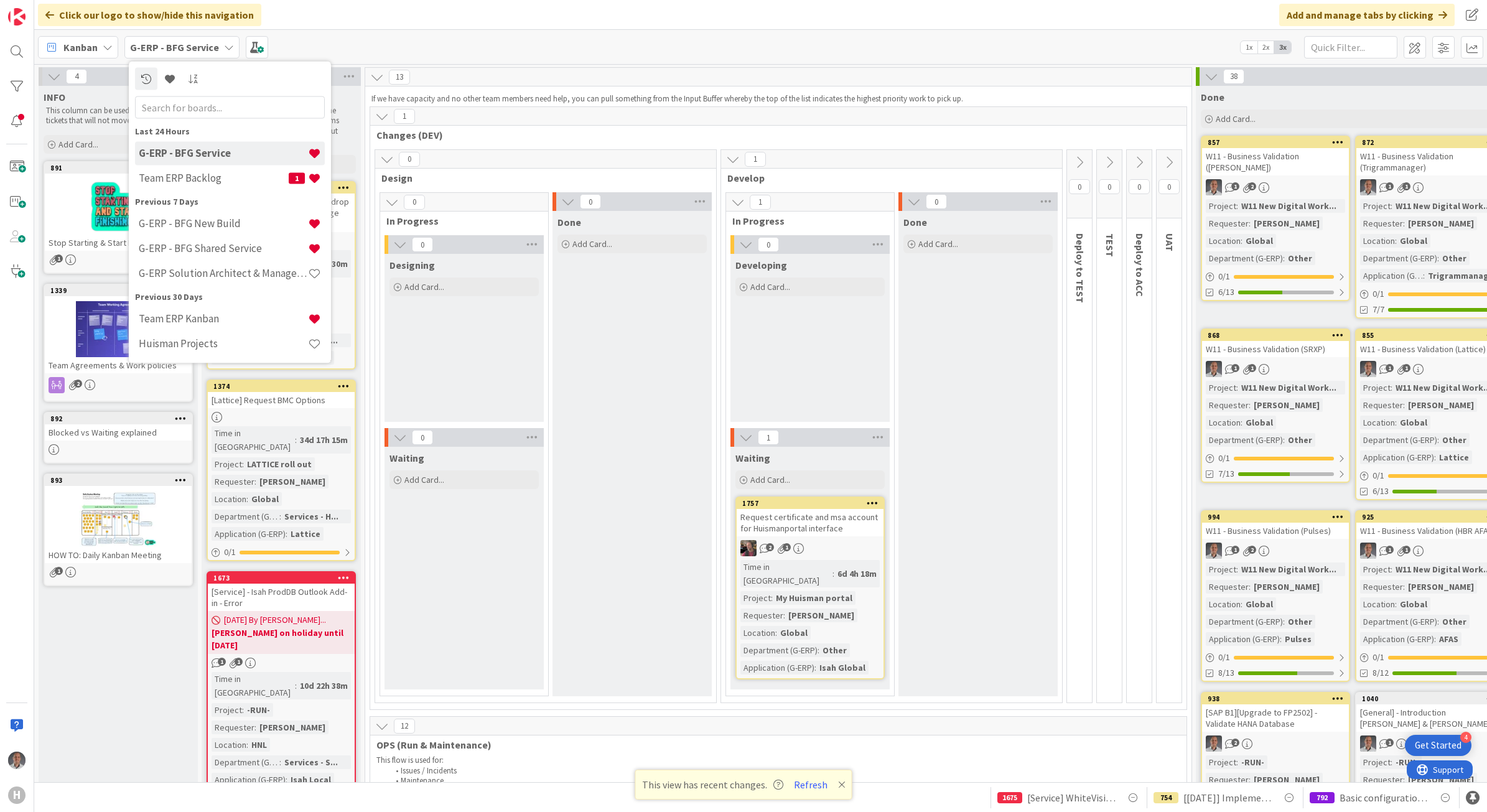
click at [560, 23] on div "Click our logo to show/hide this navigation Add and manage tabs by clicking" at bounding box center [760, 15] width 1453 height 30
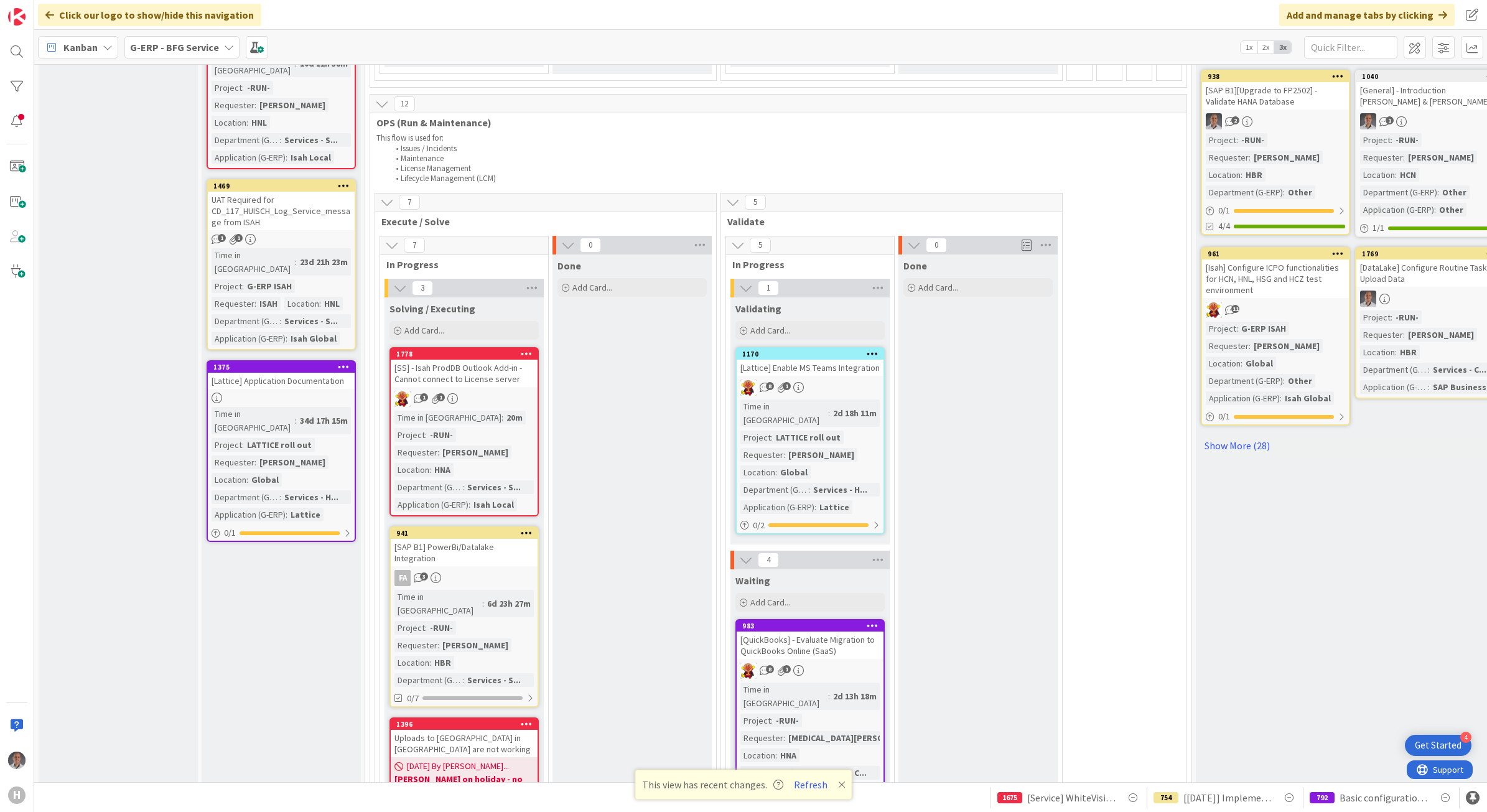
scroll to position [700, 0]
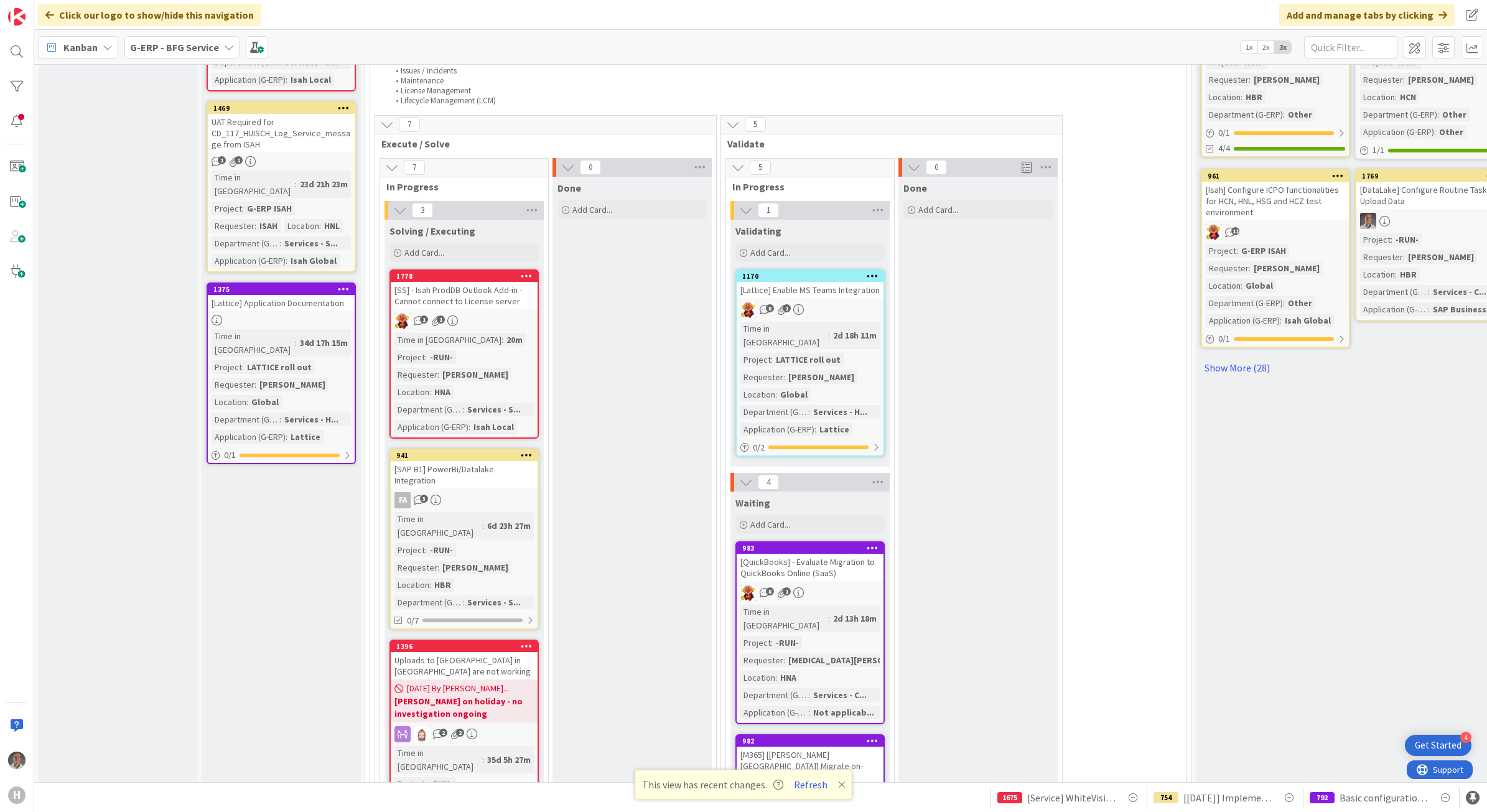
click at [518, 284] on div "[SS] - Isah ProdDB Outlook Add-in - Cannot connect to License server" at bounding box center [464, 295] width 146 height 27
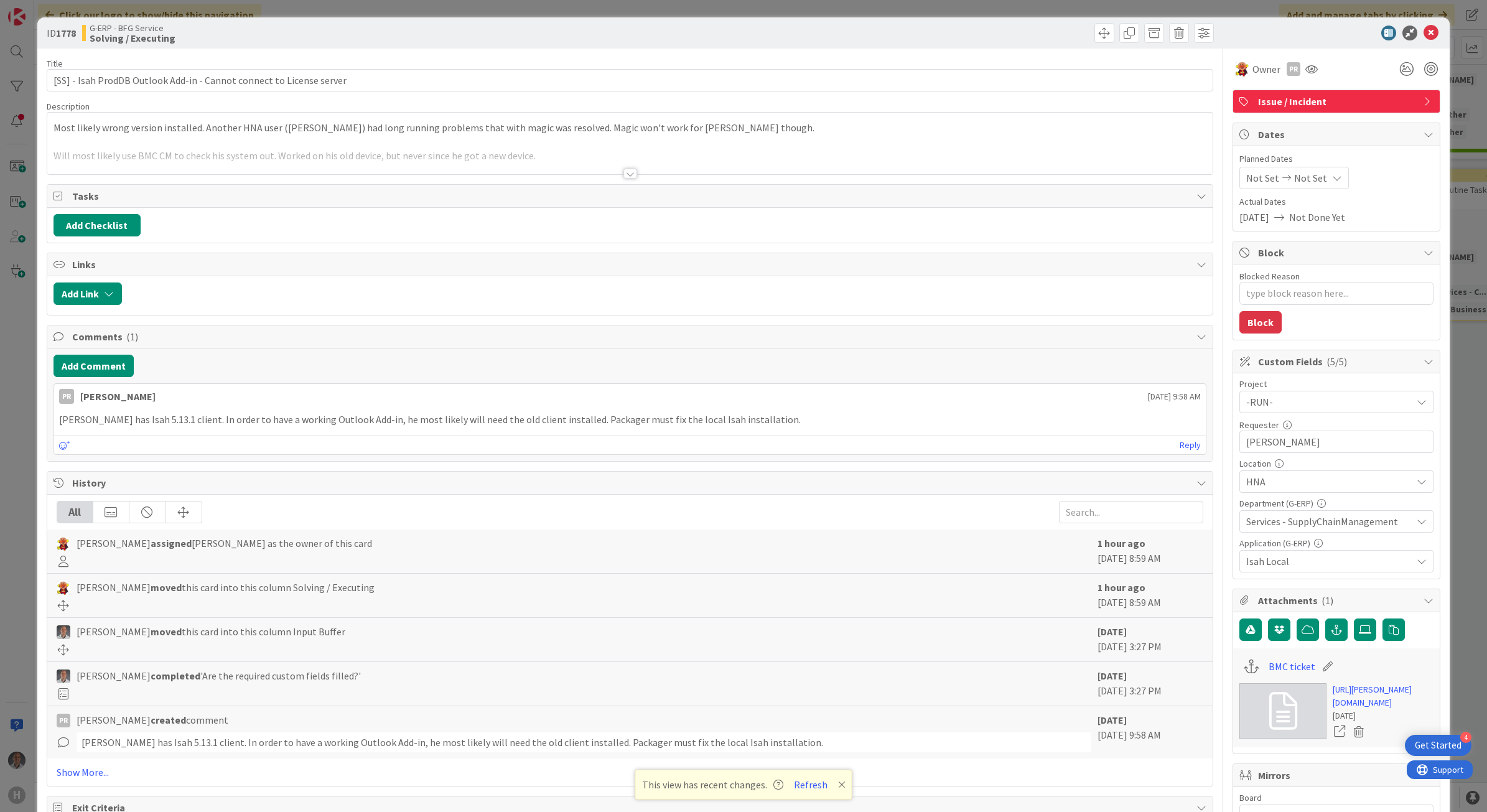
click at [626, 171] on div at bounding box center [630, 174] width 14 height 10
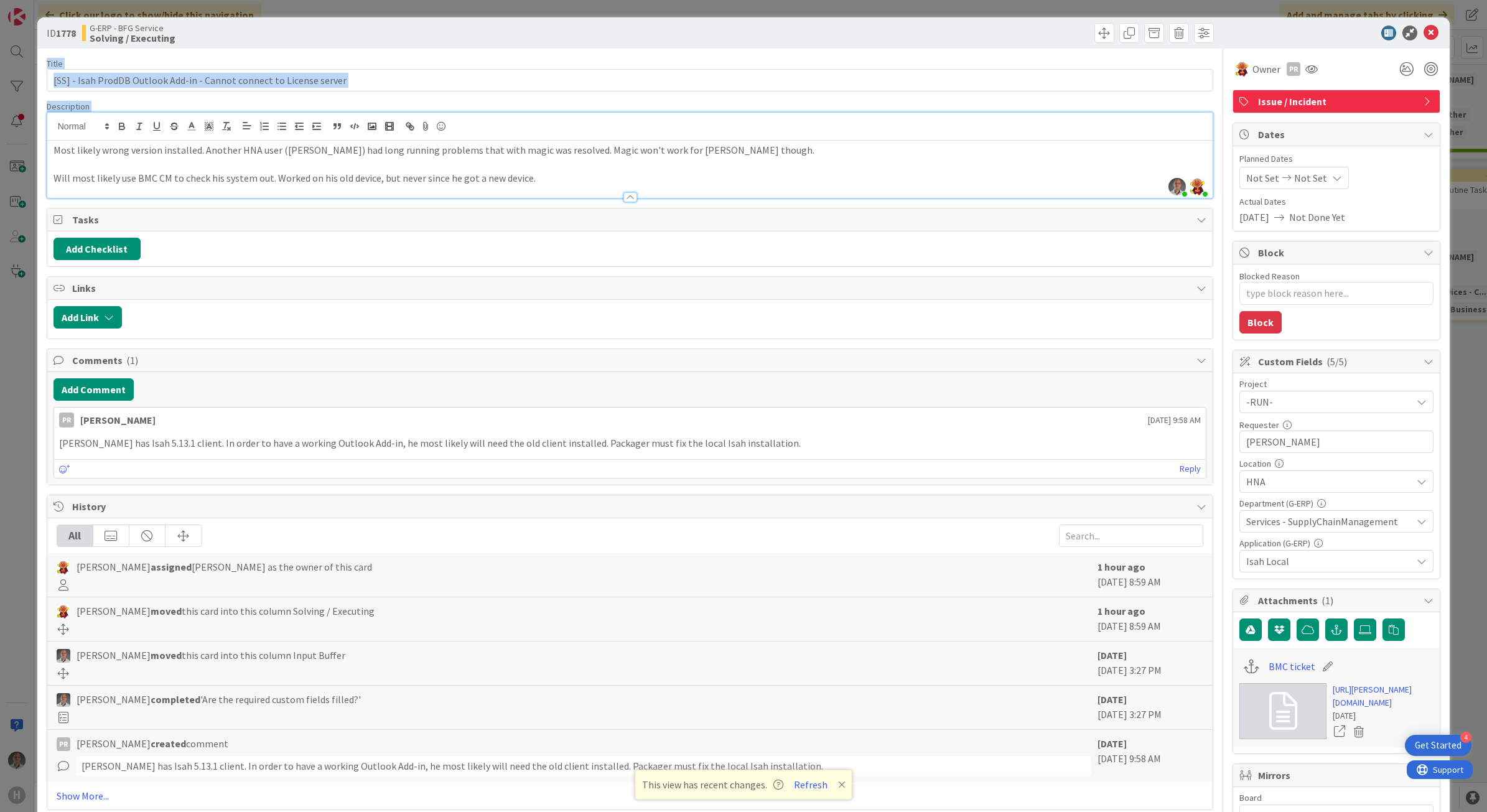
drag, startPoint x: 1419, startPoint y: 32, endPoint x: 1084, endPoint y: 168, distance: 361.6
click at [1084, 168] on div "ID 1778 G-ERP - BFG Service Solving / Executing Title 68 / 128 [SS] - Isah Prod…" at bounding box center [744, 578] width 1413 height 1121
click at [1424, 36] on icon at bounding box center [1432, 33] width 15 height 15
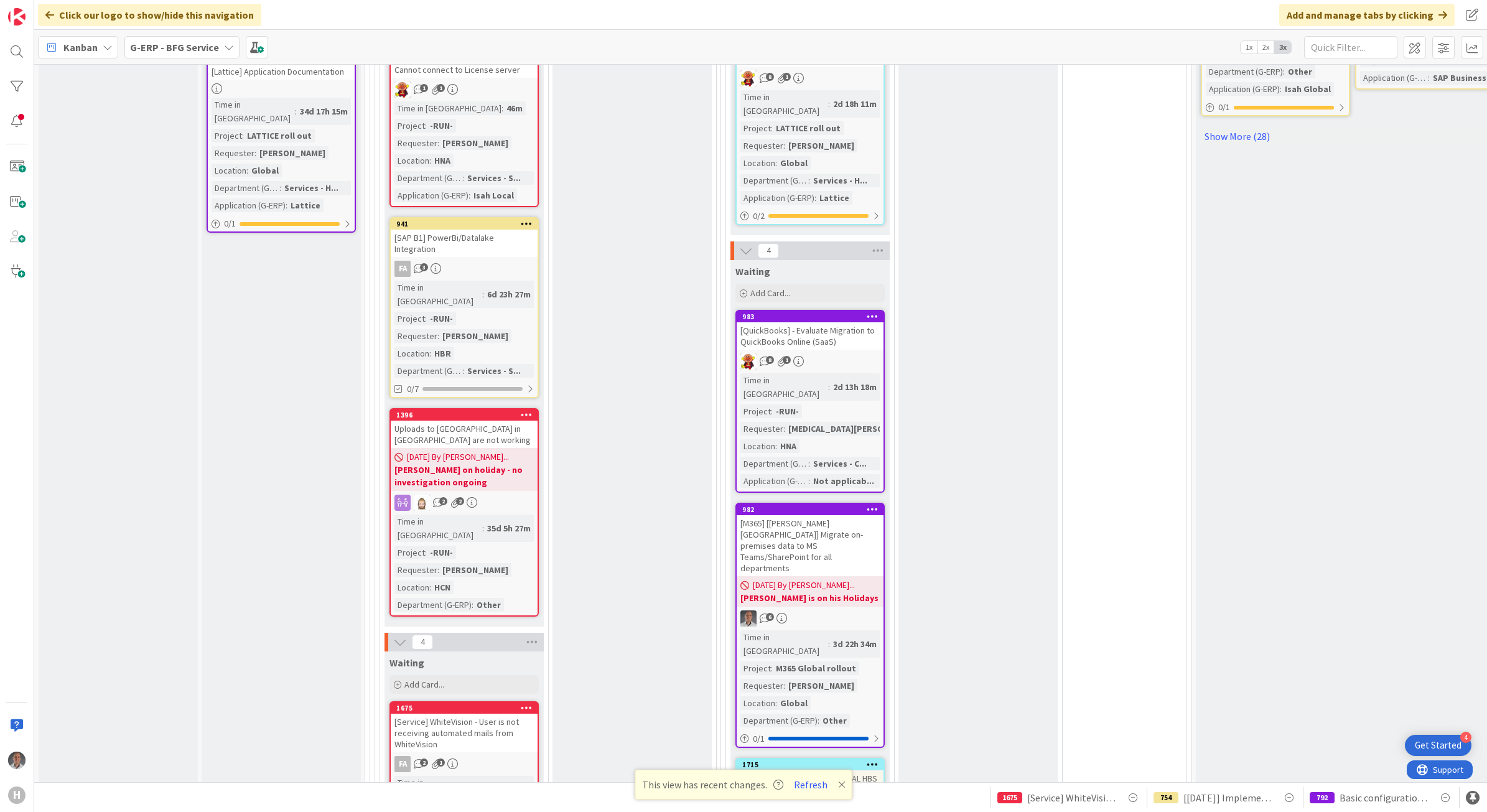
scroll to position [855, 0]
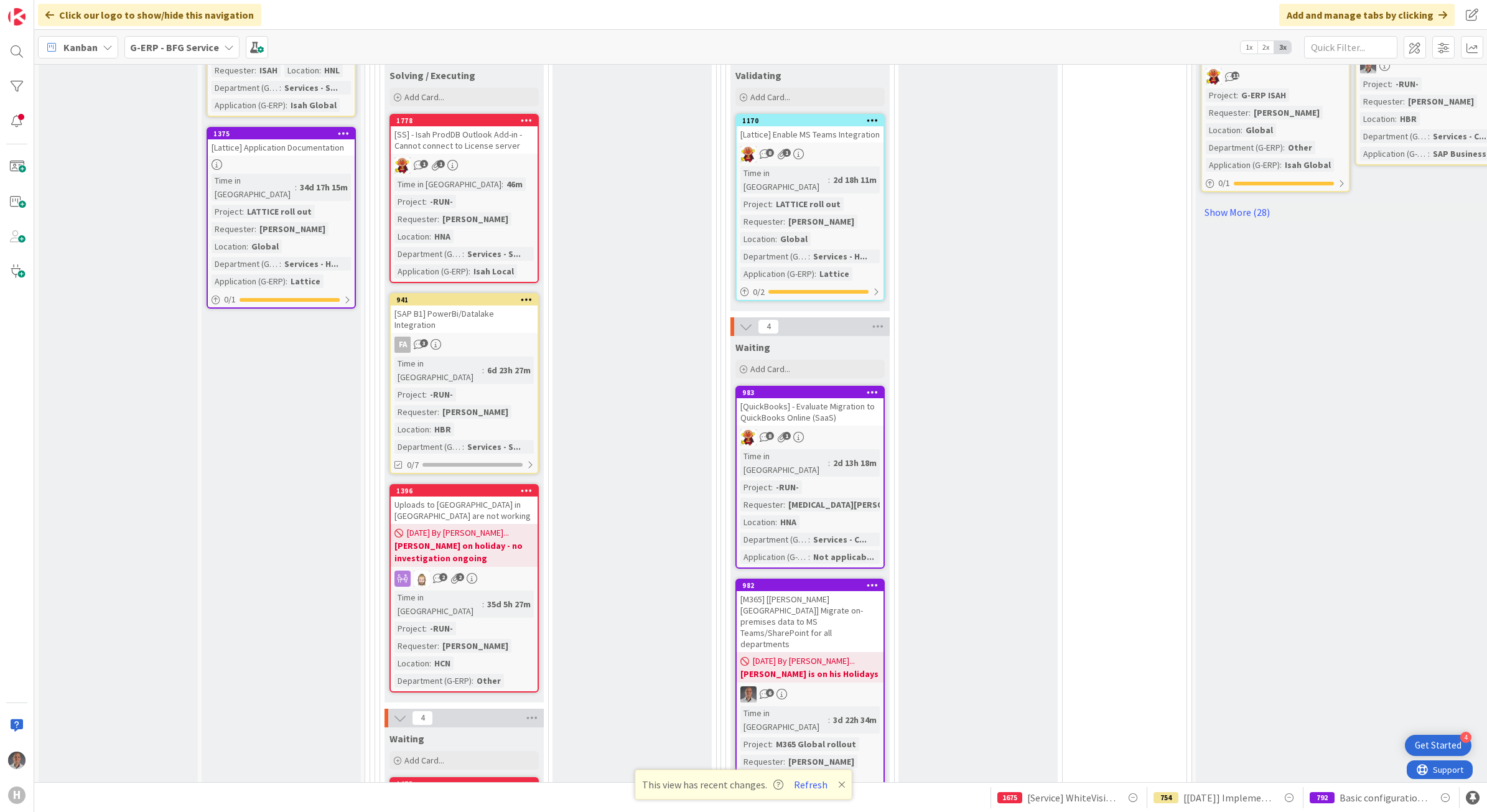
click at [511, 305] on div "[SAP B1] PowerBi/Datalake Integration" at bounding box center [464, 318] width 146 height 27
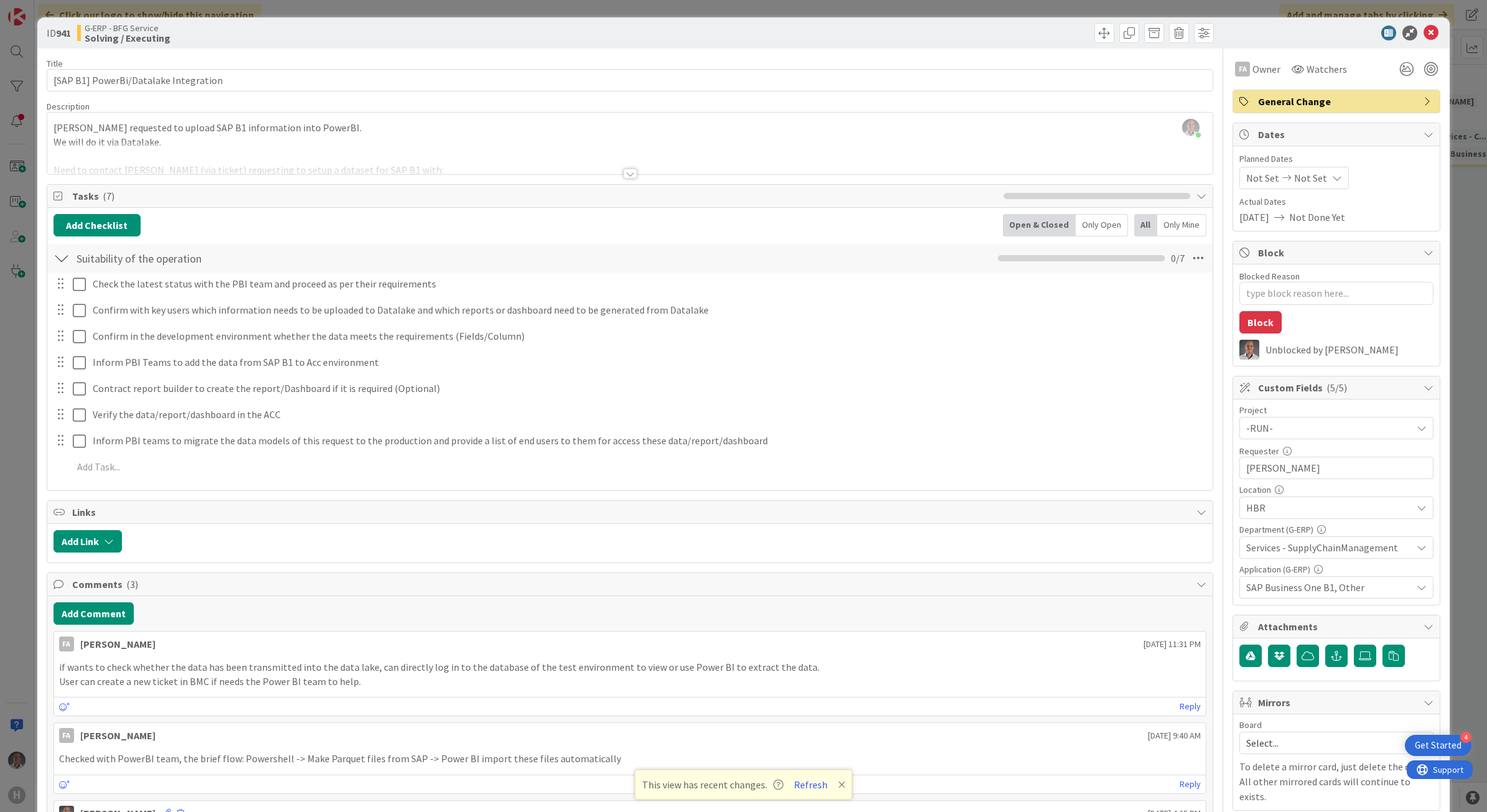
click at [626, 173] on div at bounding box center [630, 174] width 14 height 10
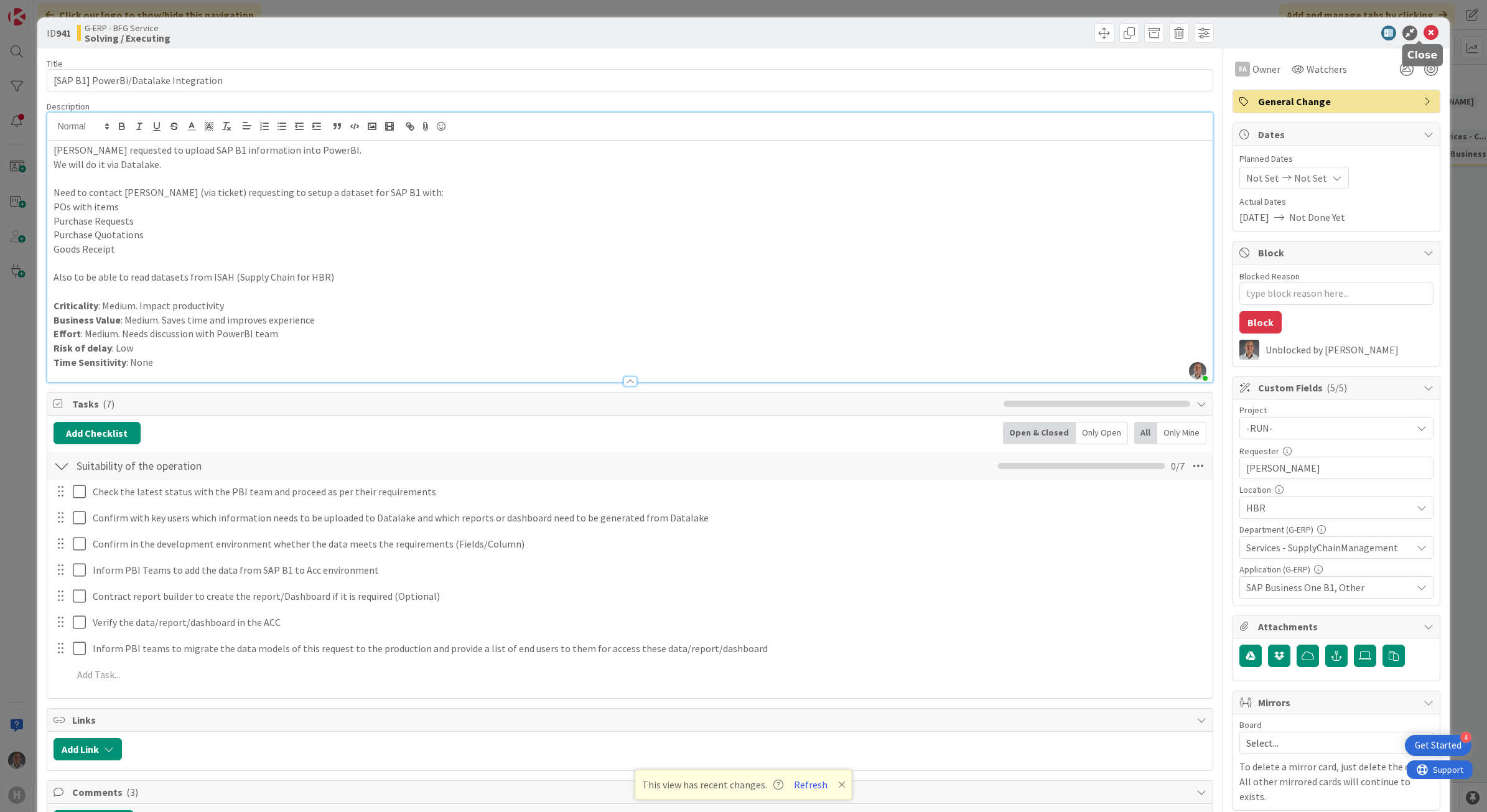
click at [1424, 31] on icon at bounding box center [1432, 33] width 15 height 15
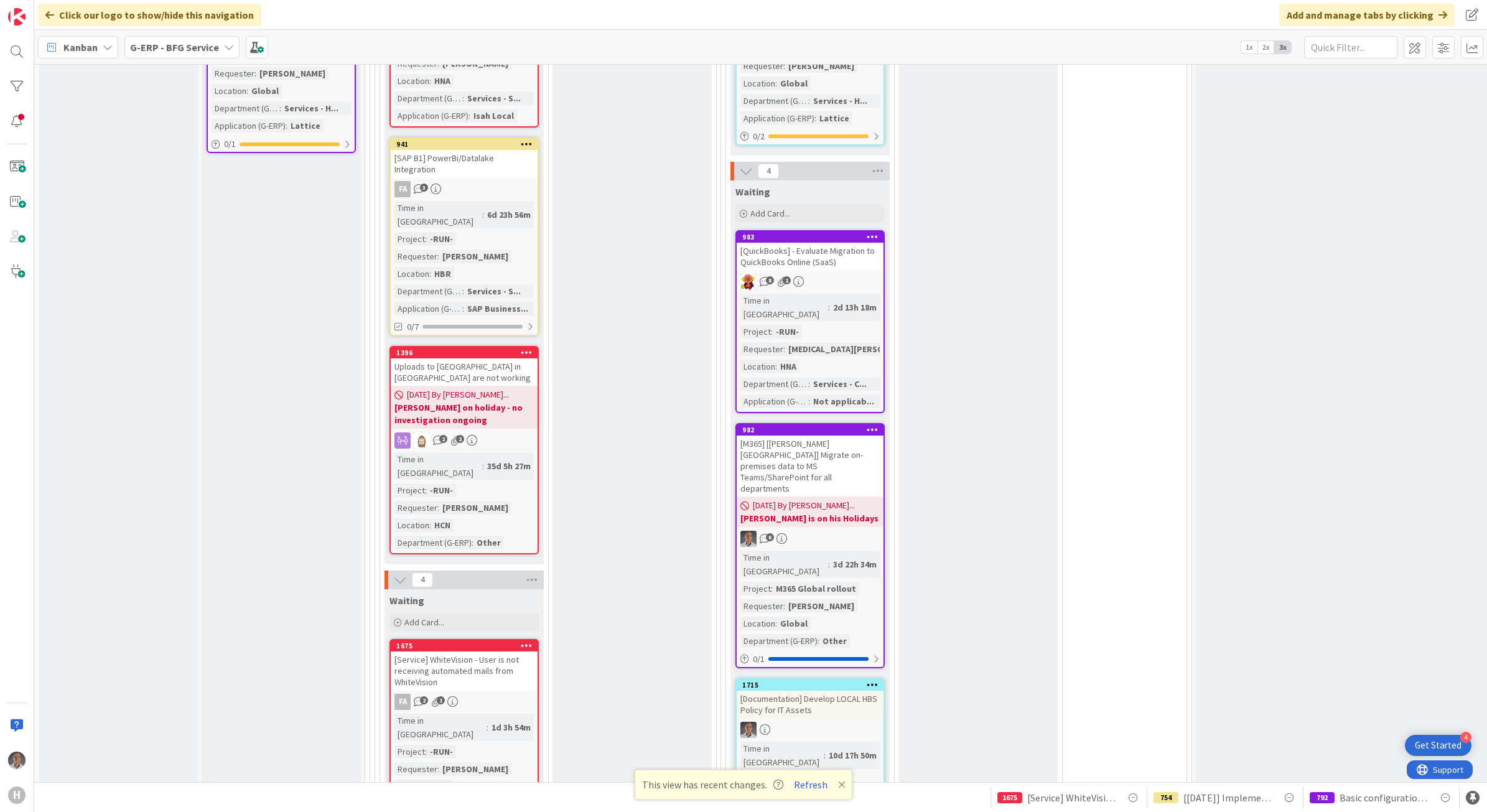
click at [496, 651] on div "[Service] WhiteVision - User is not receiving automated mails from WhiteVision" at bounding box center [464, 670] width 146 height 38
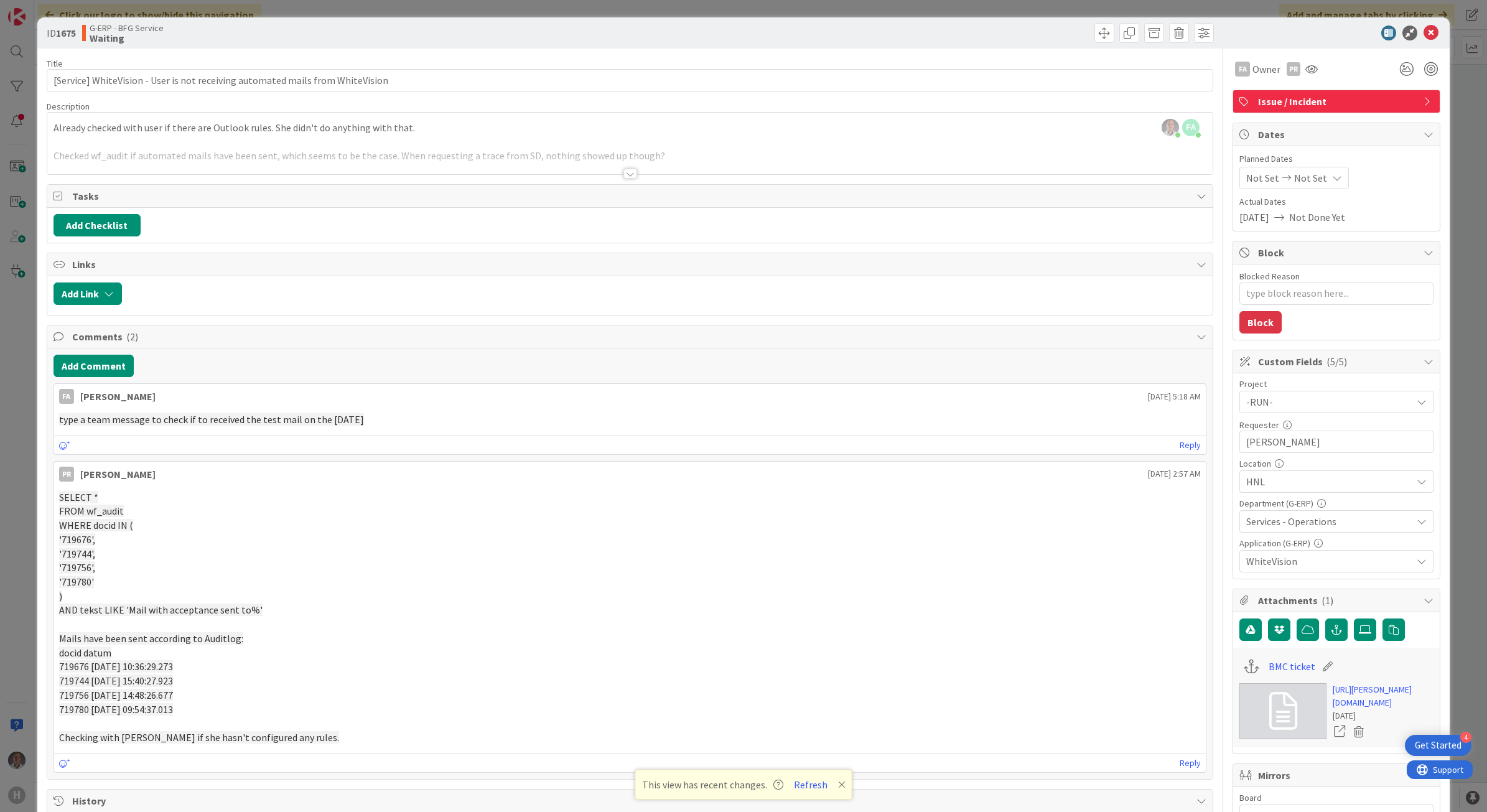
click at [623, 176] on div at bounding box center [630, 174] width 14 height 10
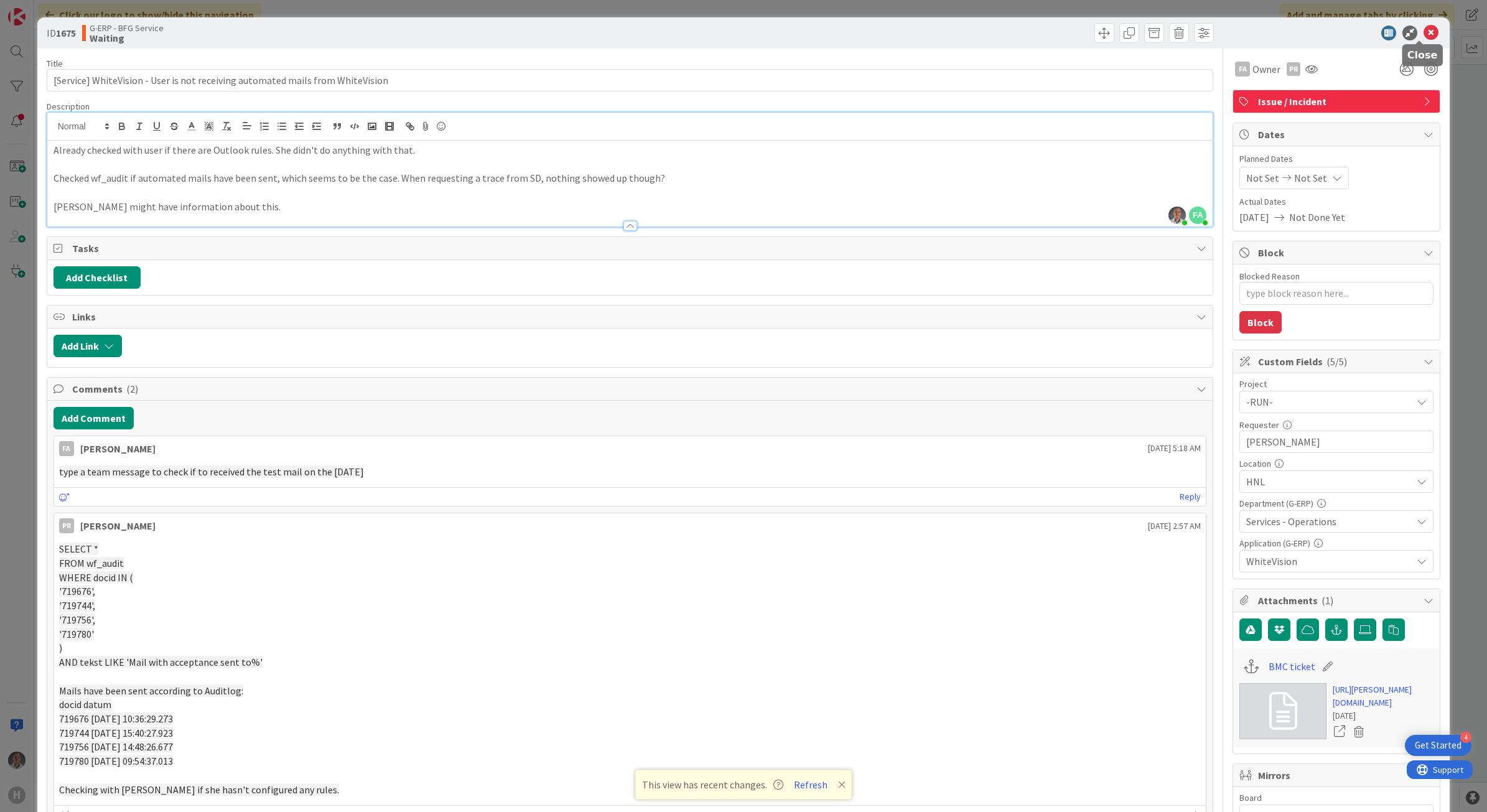
click at [1424, 34] on icon at bounding box center [1432, 33] width 15 height 15
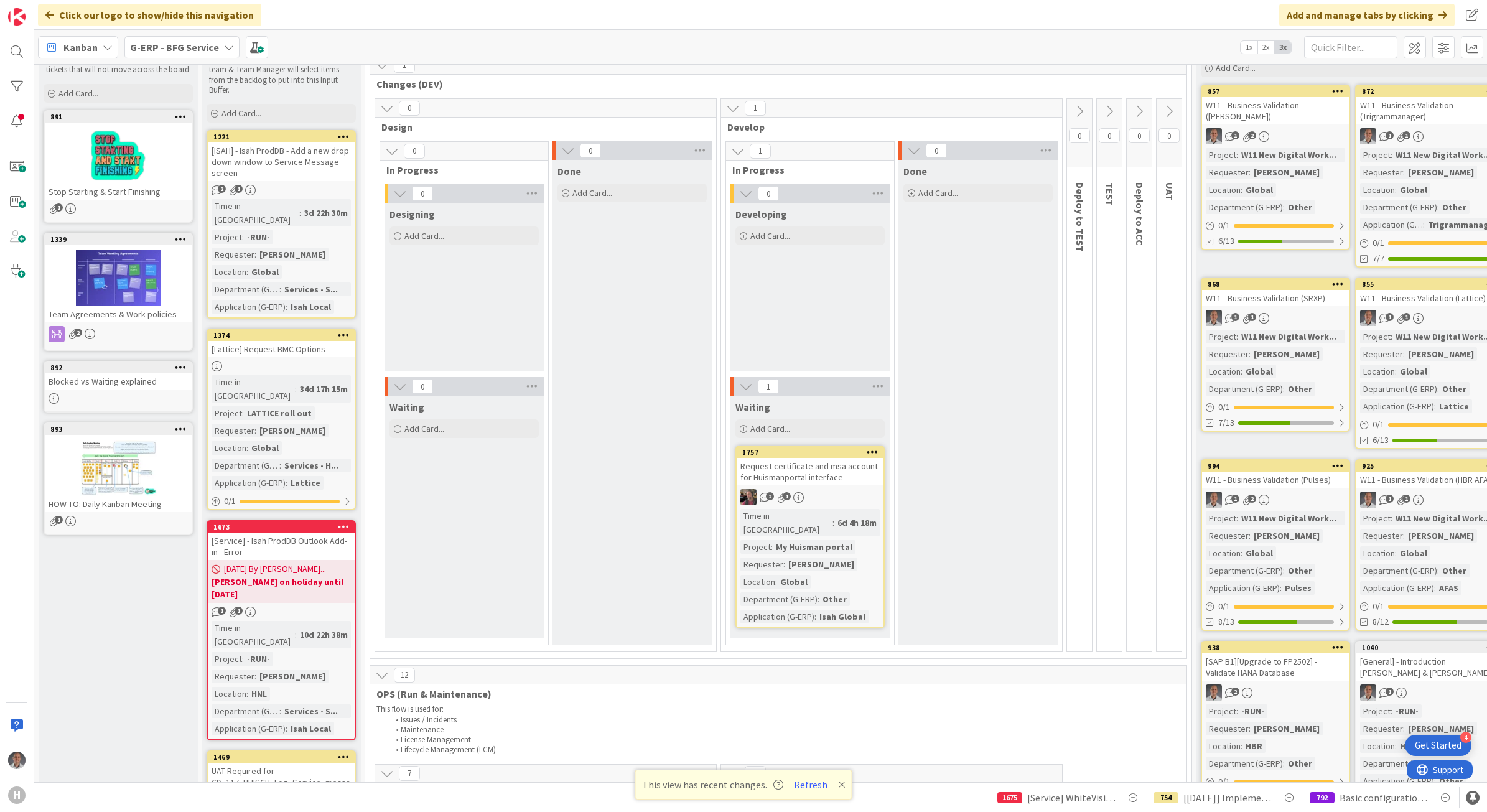
scroll to position [78, 0]
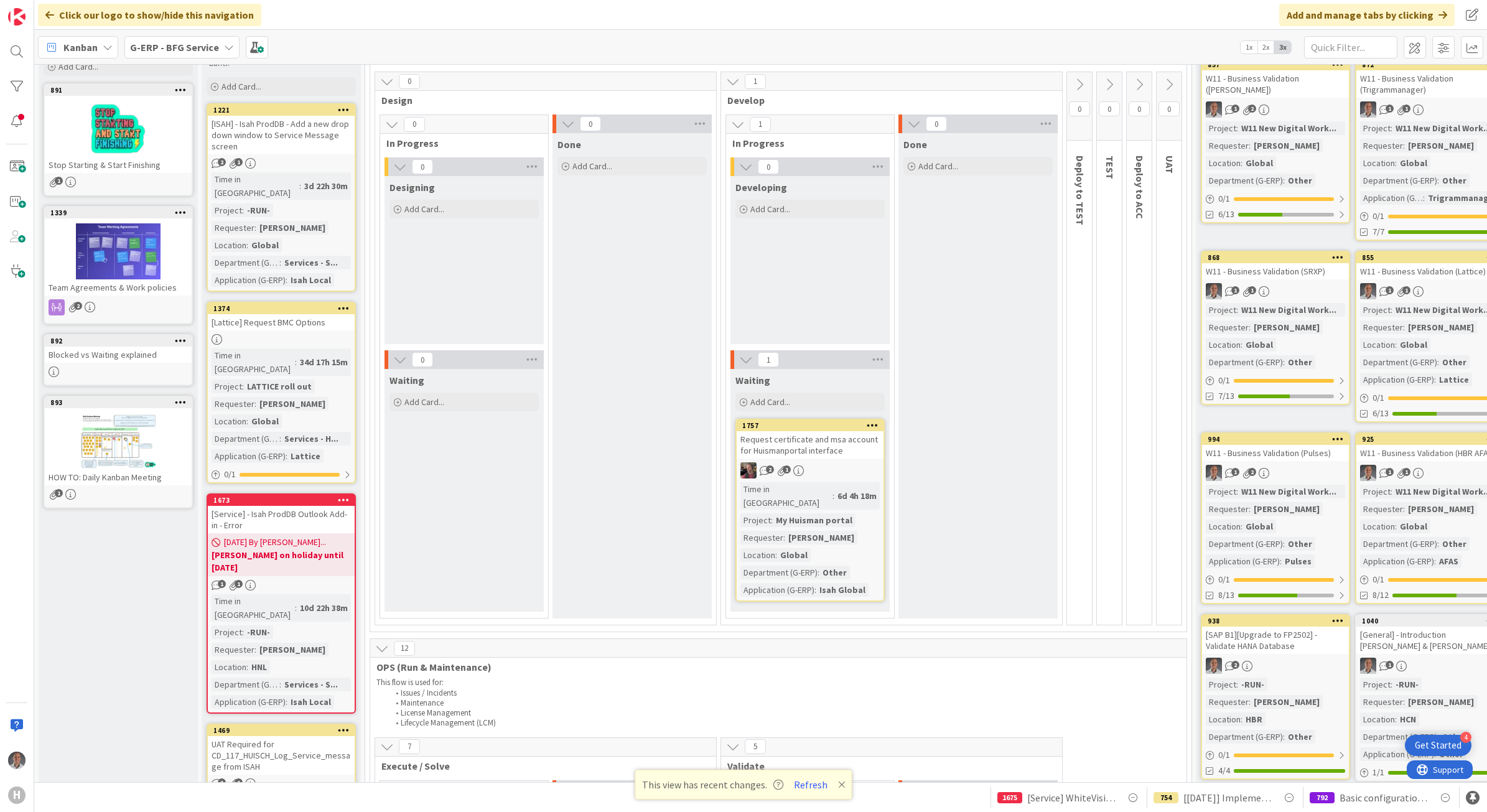
drag, startPoint x: 309, startPoint y: 687, endPoint x: 586, endPoint y: 467, distance: 353.7
click at [309, 736] on div "UAT Required for CD_117_HUISCH_Log_Service_message from ISAH" at bounding box center [281, 755] width 146 height 38
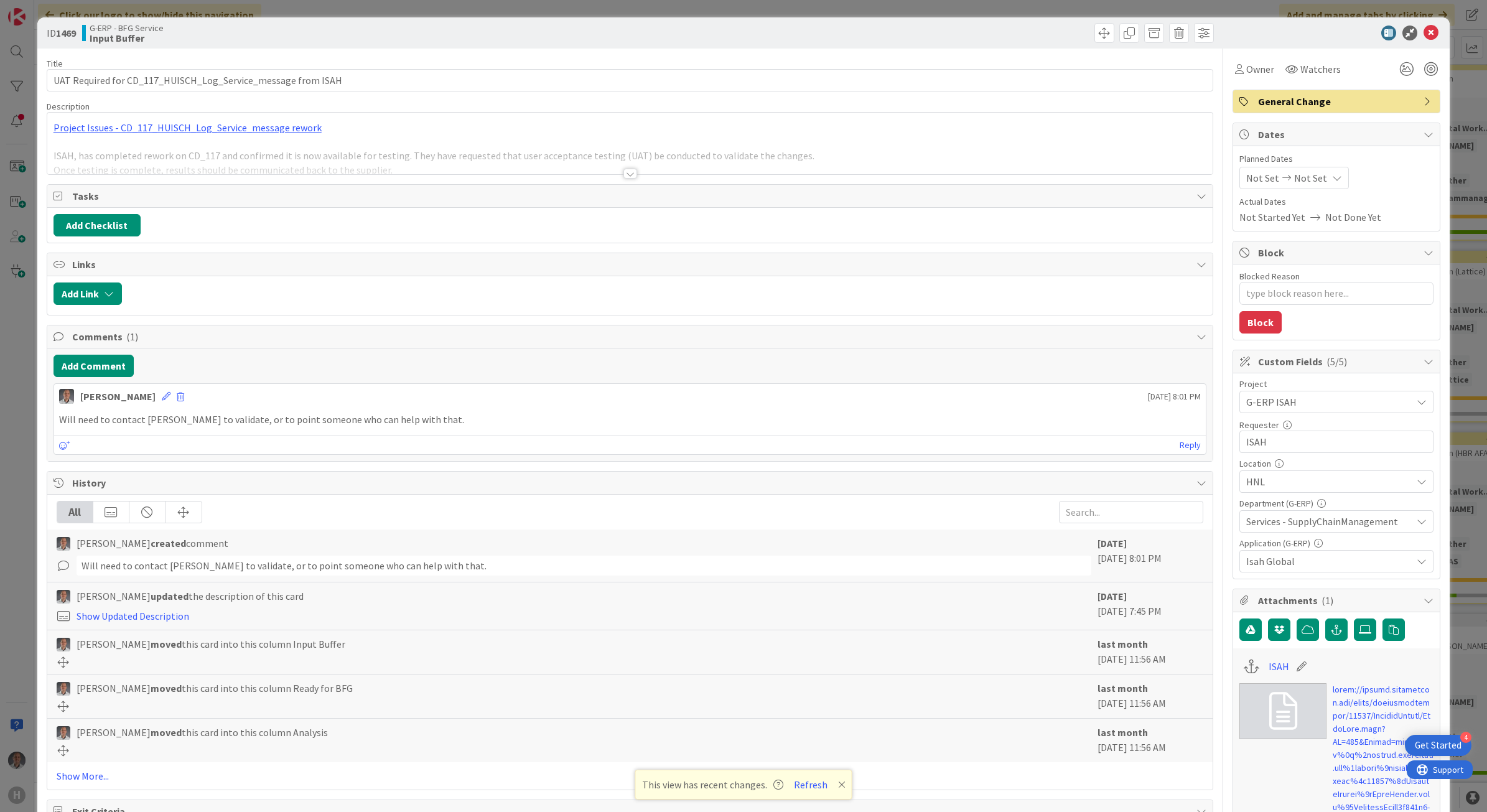
type textarea "x"
click at [623, 177] on div at bounding box center [630, 174] width 14 height 10
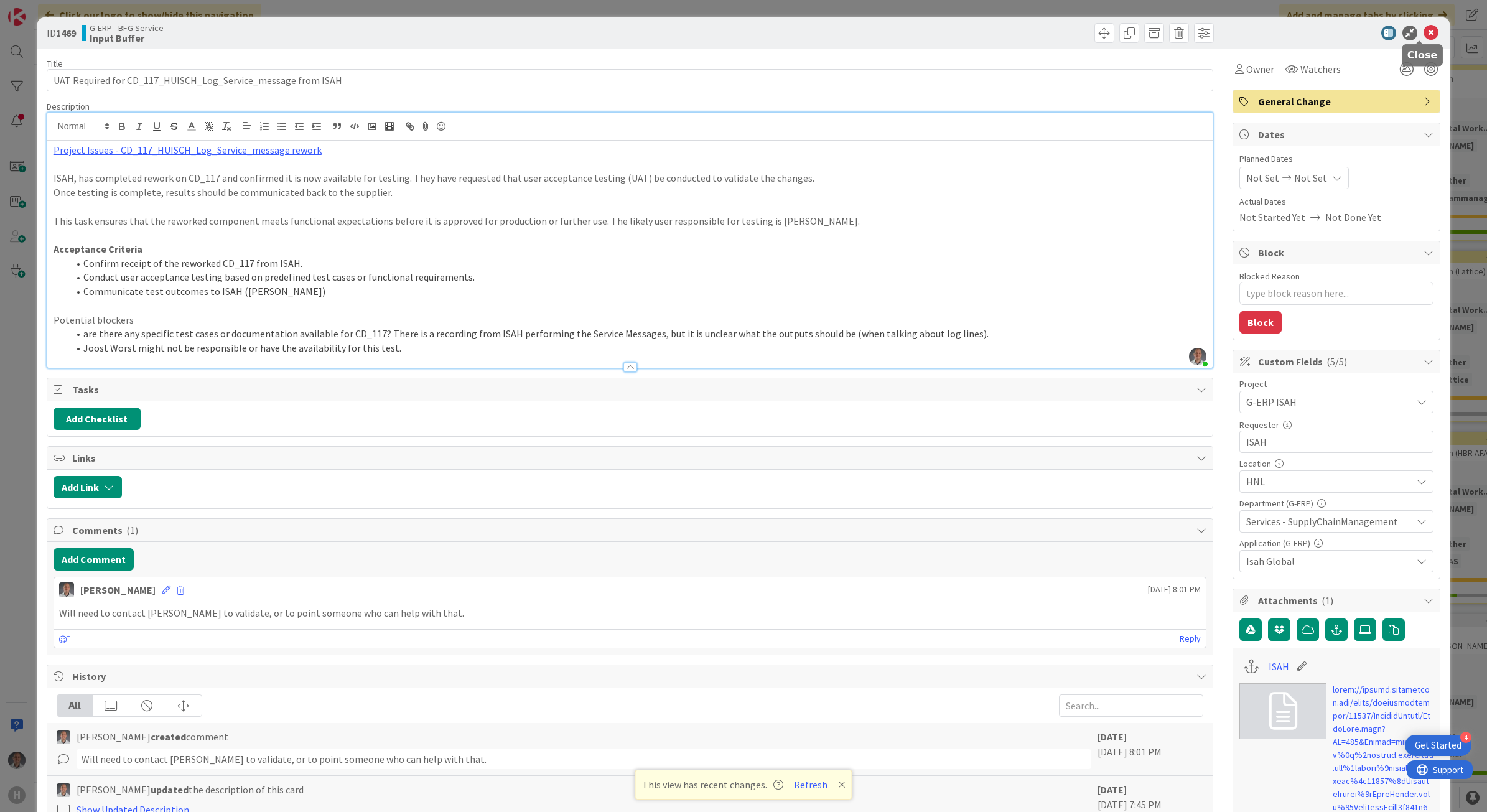
click at [1424, 30] on icon at bounding box center [1432, 33] width 15 height 15
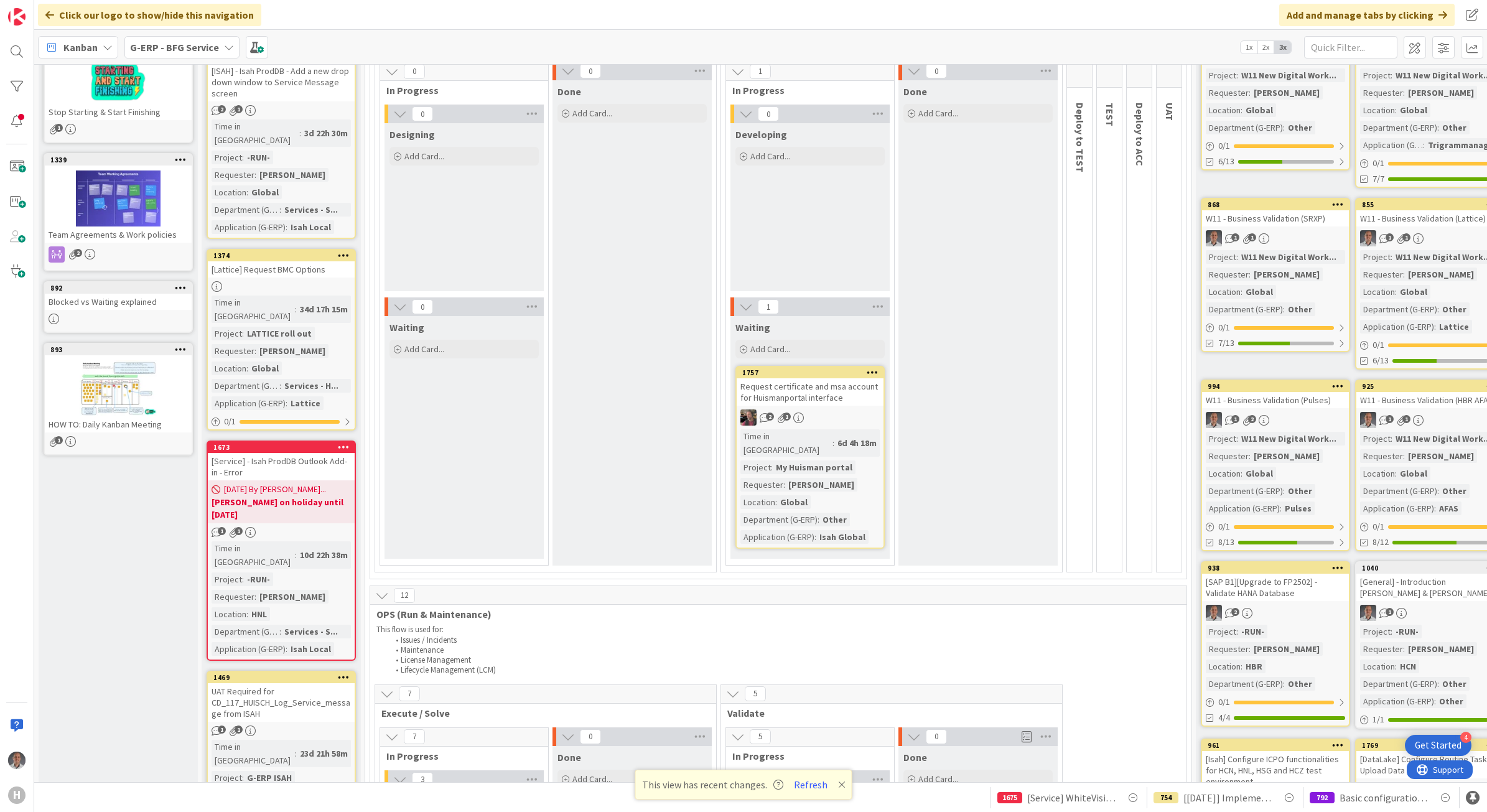
click at [838, 785] on icon at bounding box center [842, 785] width 8 height 10
